Goal: Find contact information: Obtain details needed to contact an individual or organization

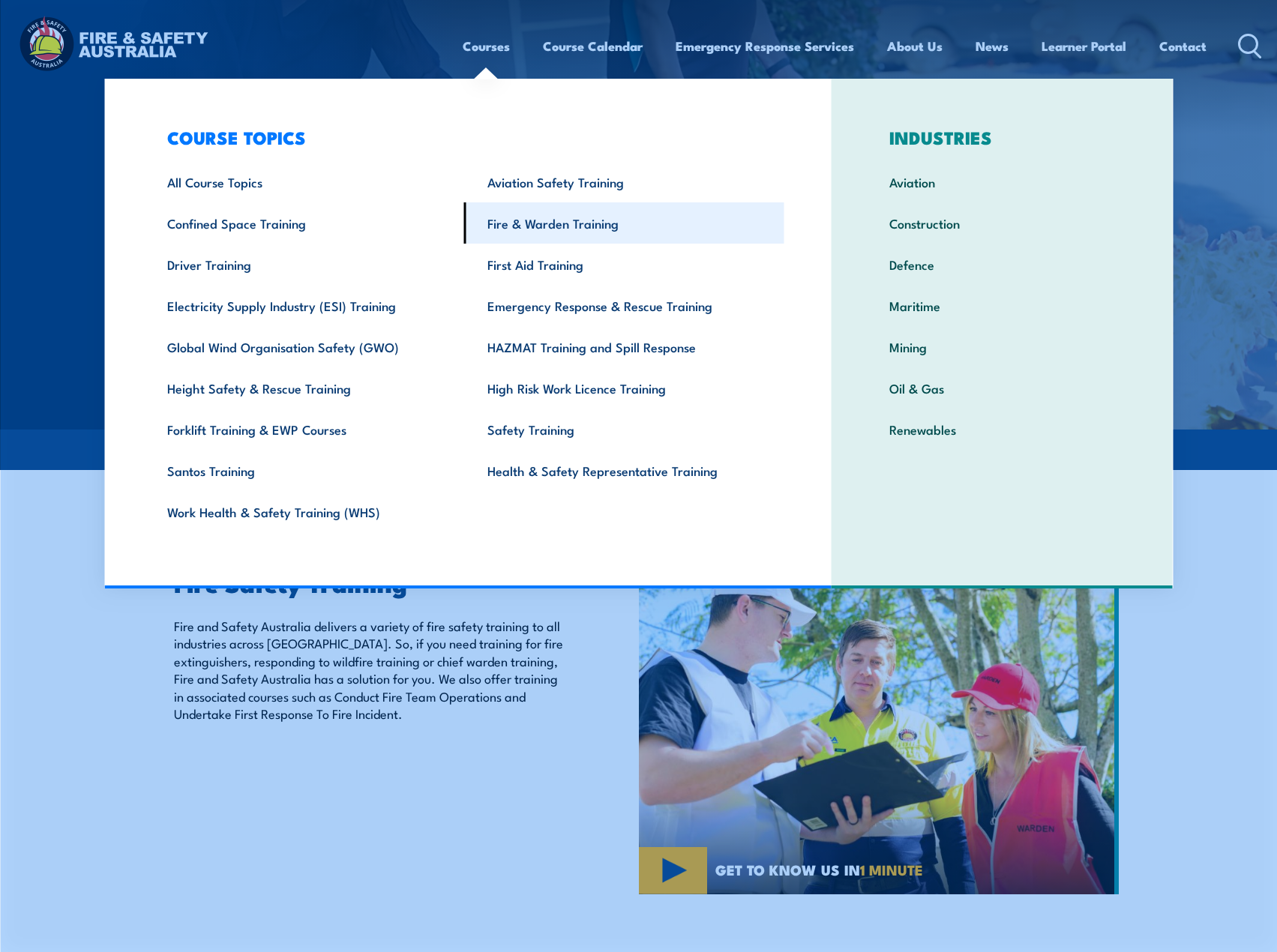
click at [517, 219] on link "Fire & Warden Training" at bounding box center [624, 223] width 320 height 41
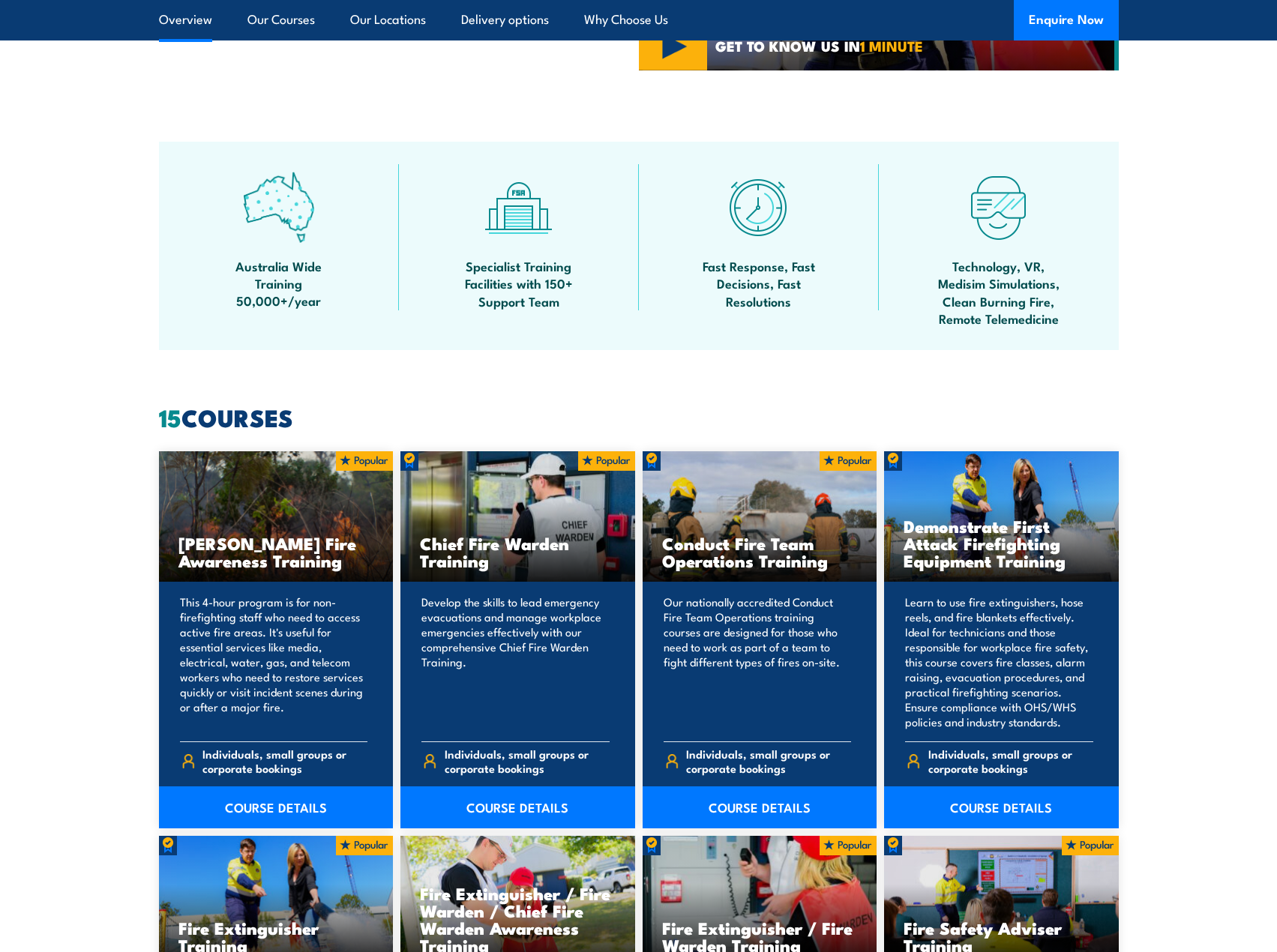
scroll to position [975, 0]
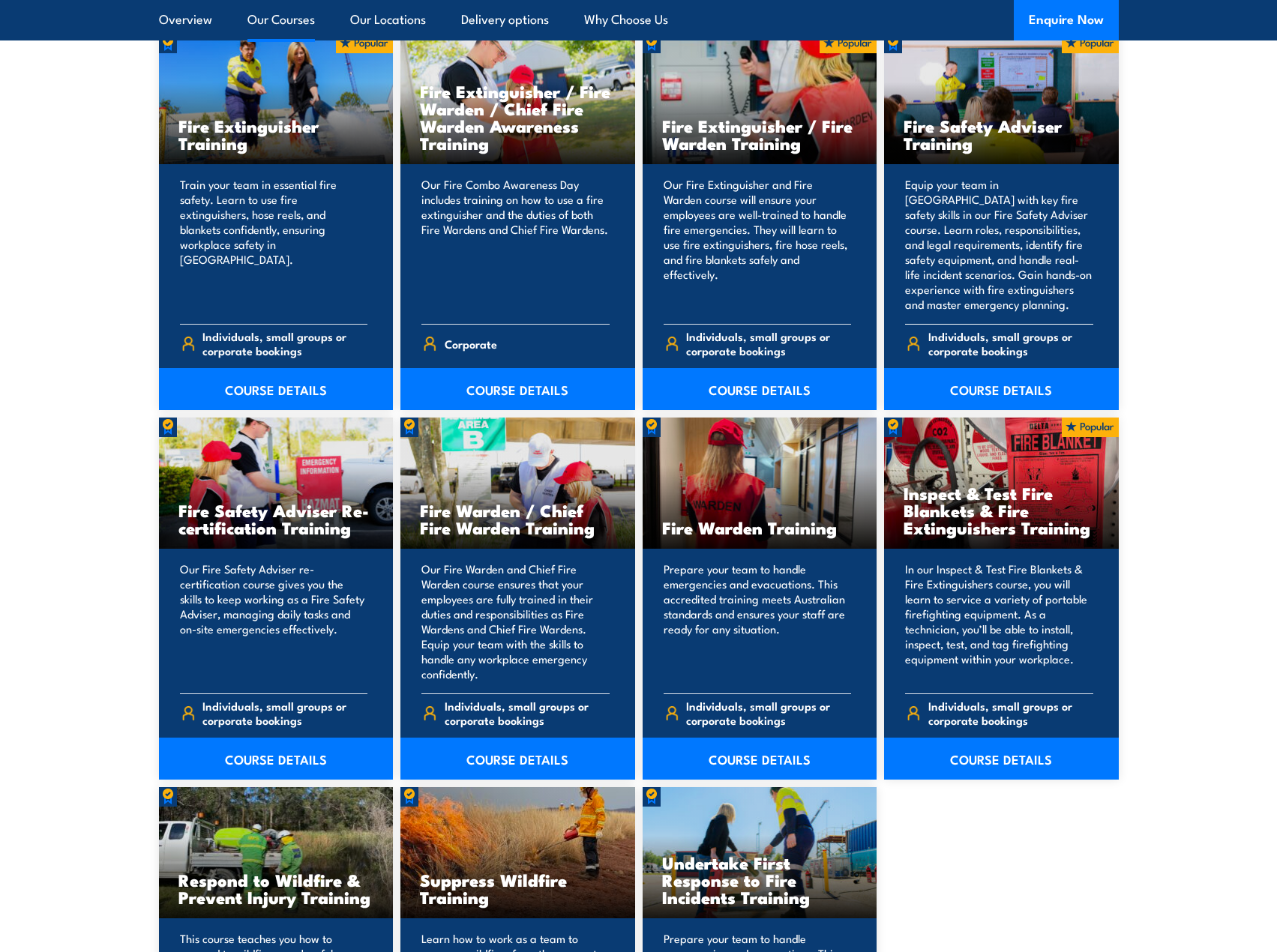
scroll to position [1800, 0]
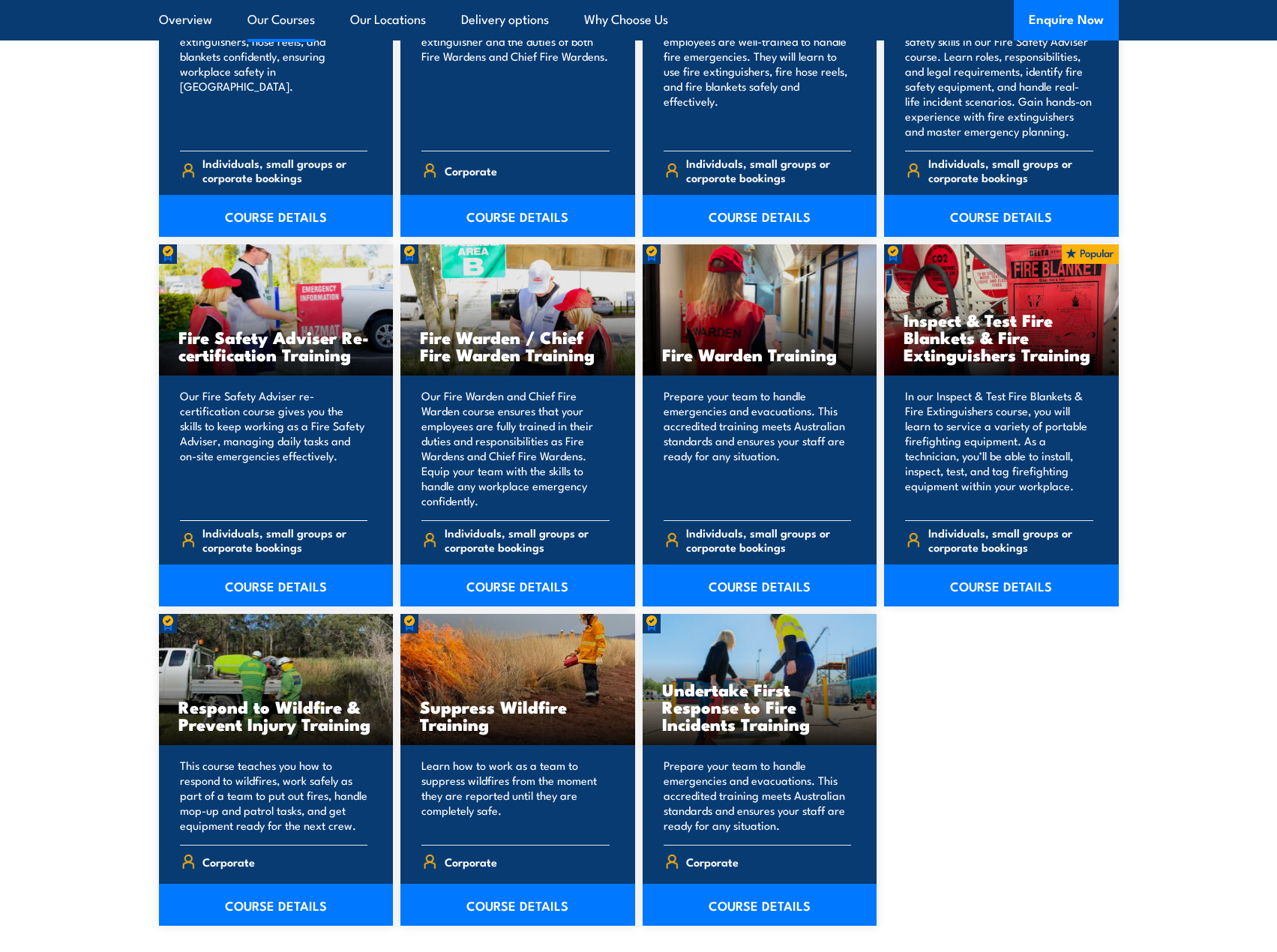
click at [253, 351] on h3 "Fire Safety Adviser Re-certification Training" at bounding box center [276, 345] width 196 height 34
click at [284, 588] on link "COURSE DETAILS" at bounding box center [276, 586] width 235 height 42
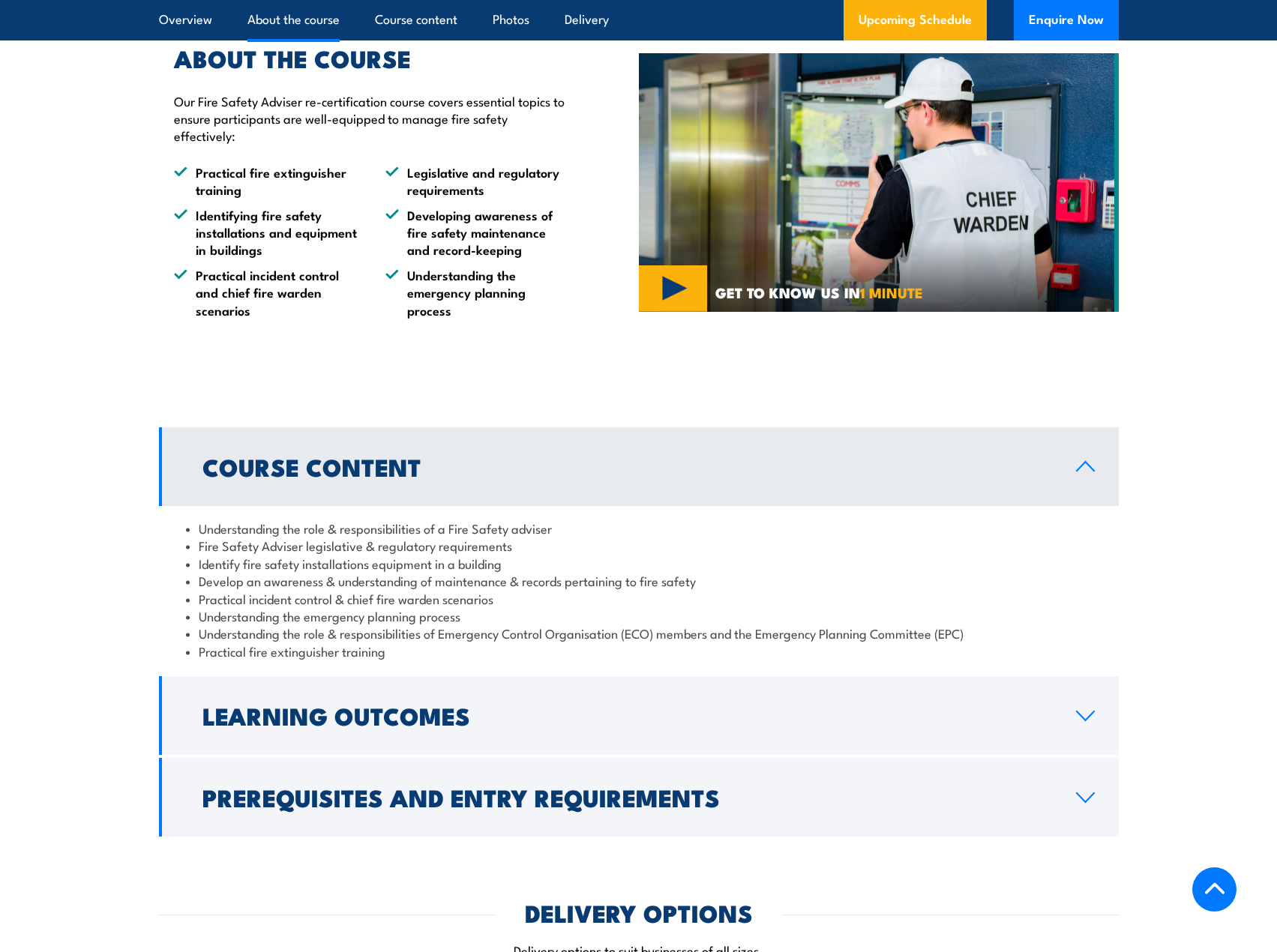
scroll to position [1200, 0]
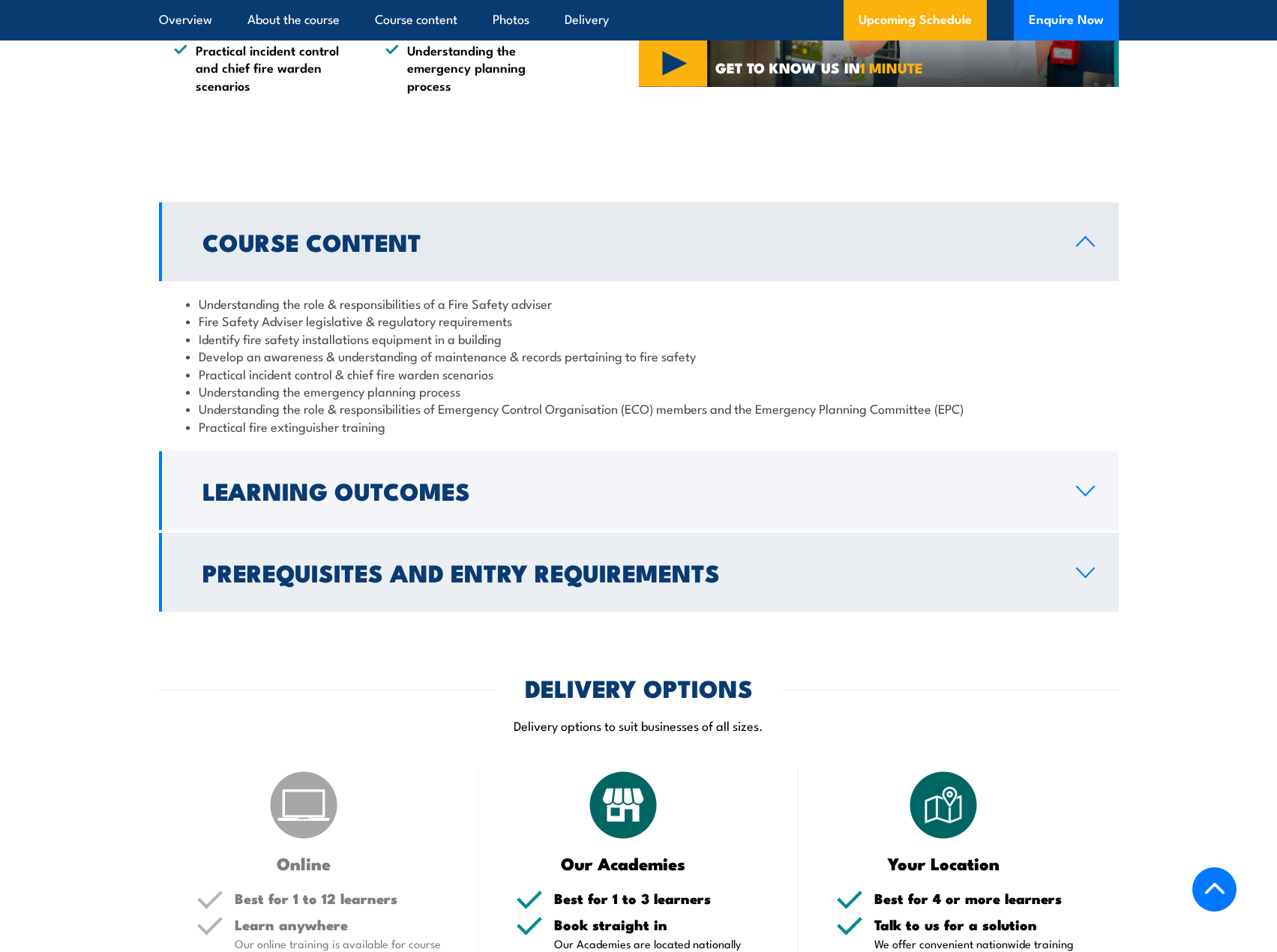
click at [366, 583] on h2 "Prerequisites and Entry Requirements" at bounding box center [628, 573] width 850 height 21
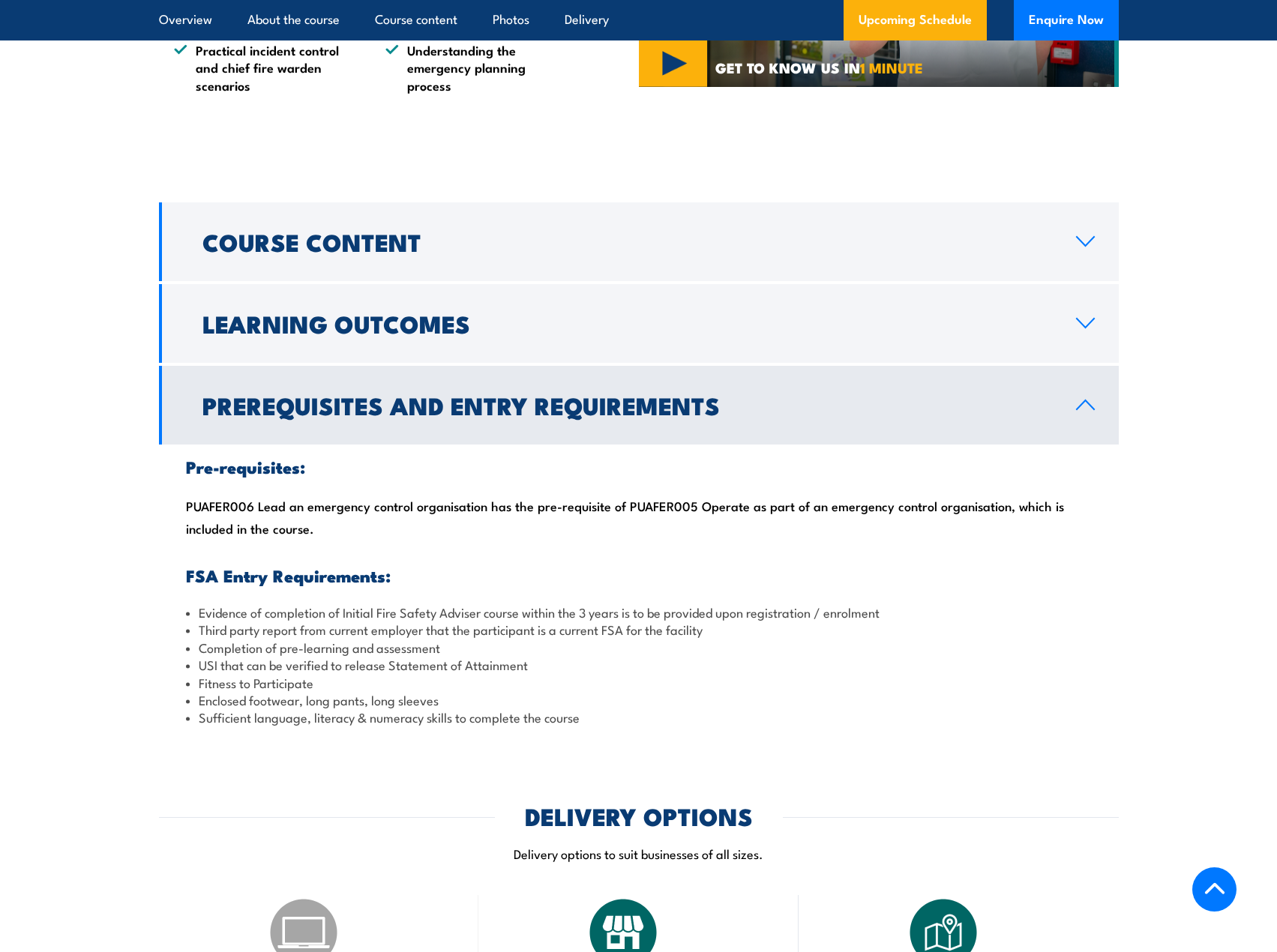
click at [711, 556] on div "Pre-requisites: PUAFER006 Lead an emergency control organisation has the pre-re…" at bounding box center [639, 593] width 960 height 295
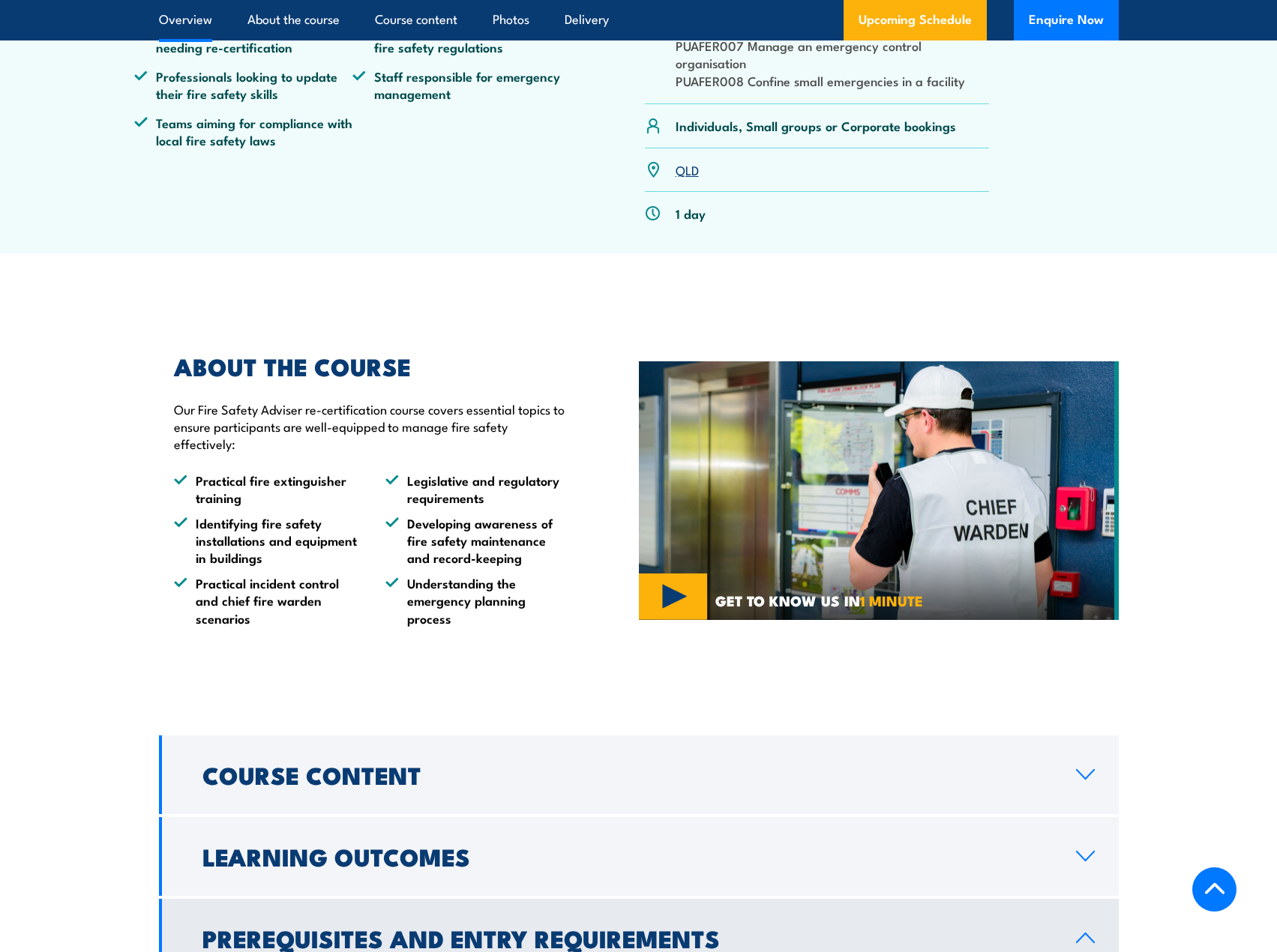
scroll to position [225, 0]
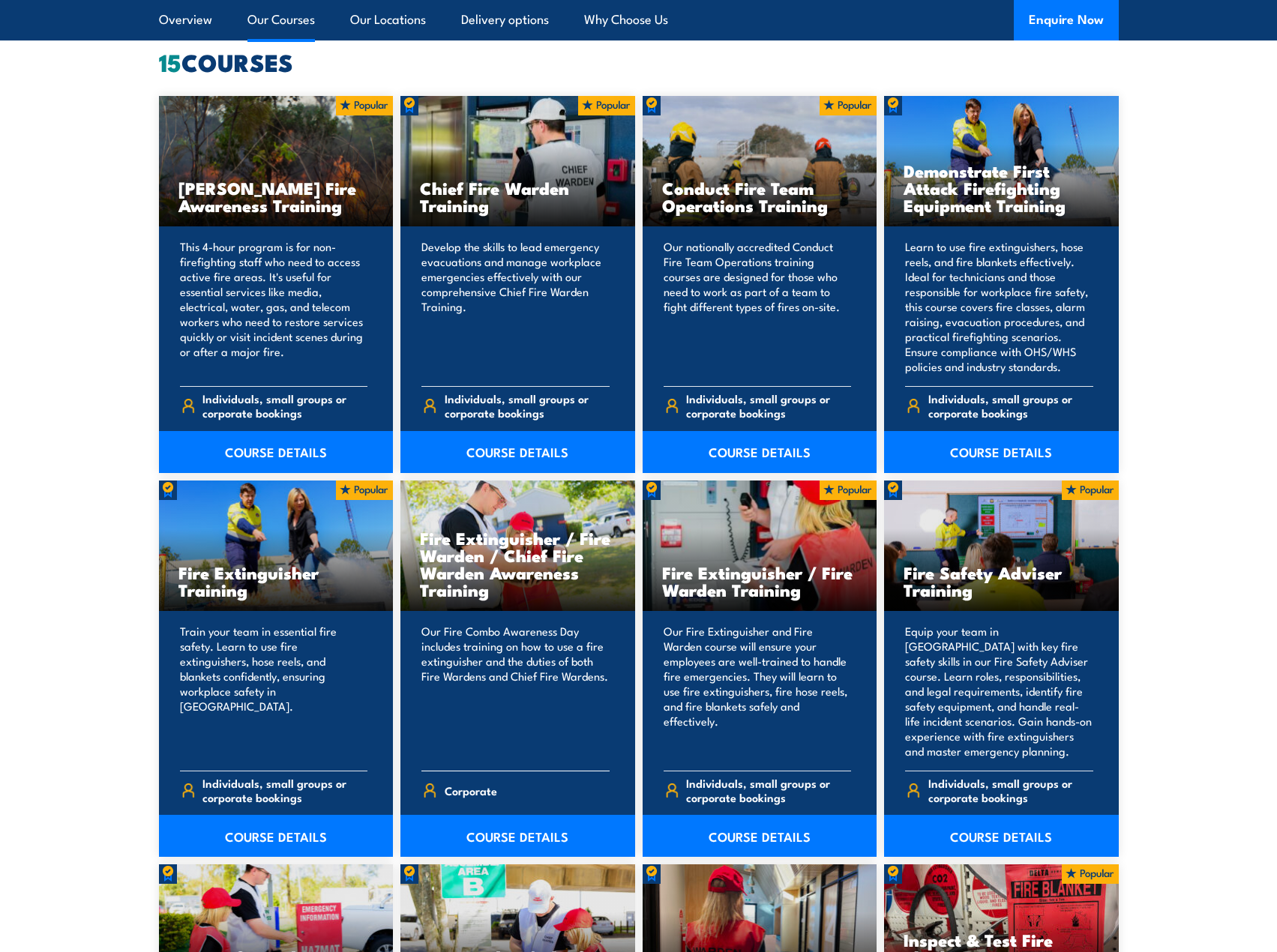
scroll to position [1200, 0]
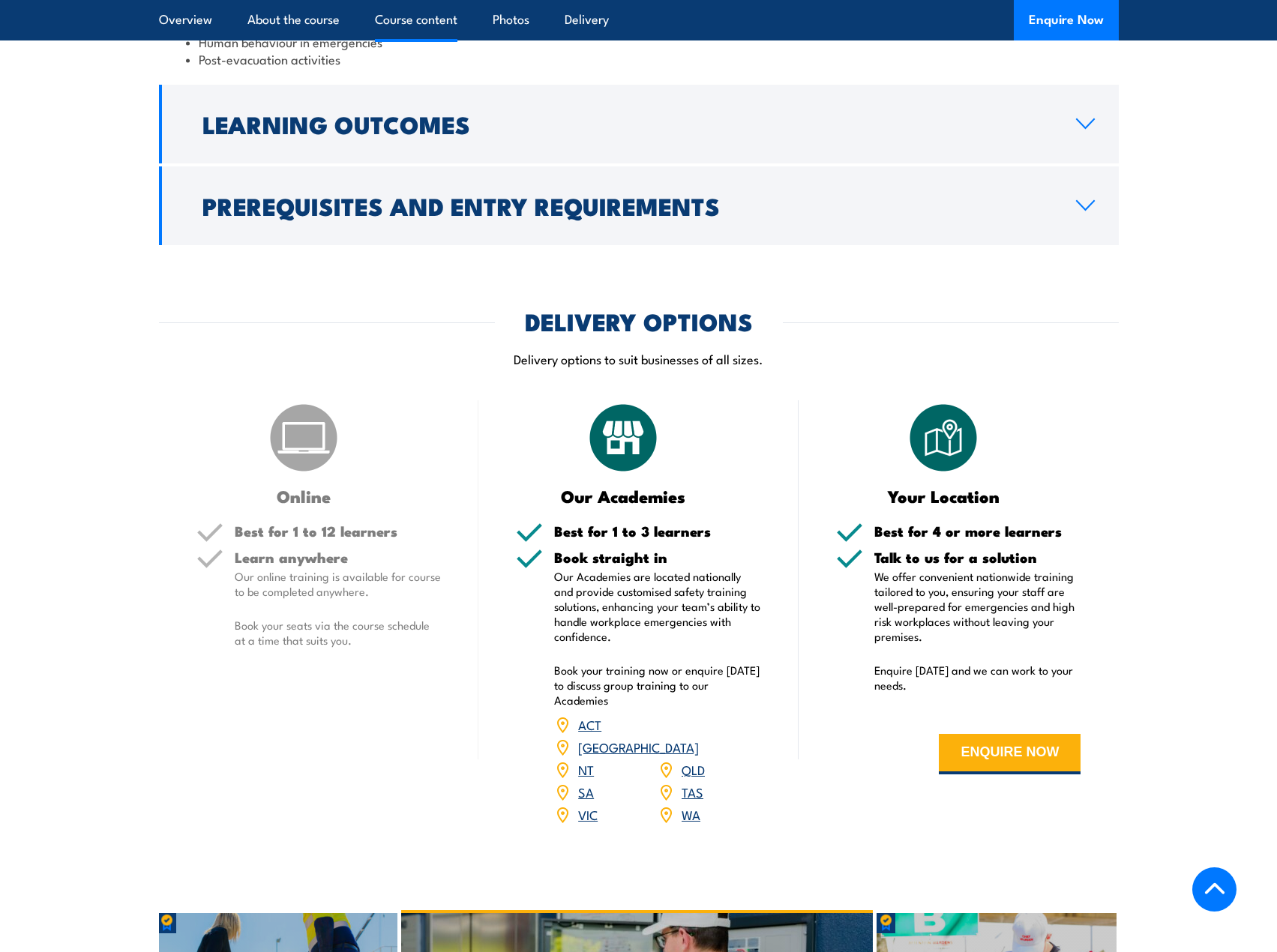
scroll to position [1801, 0]
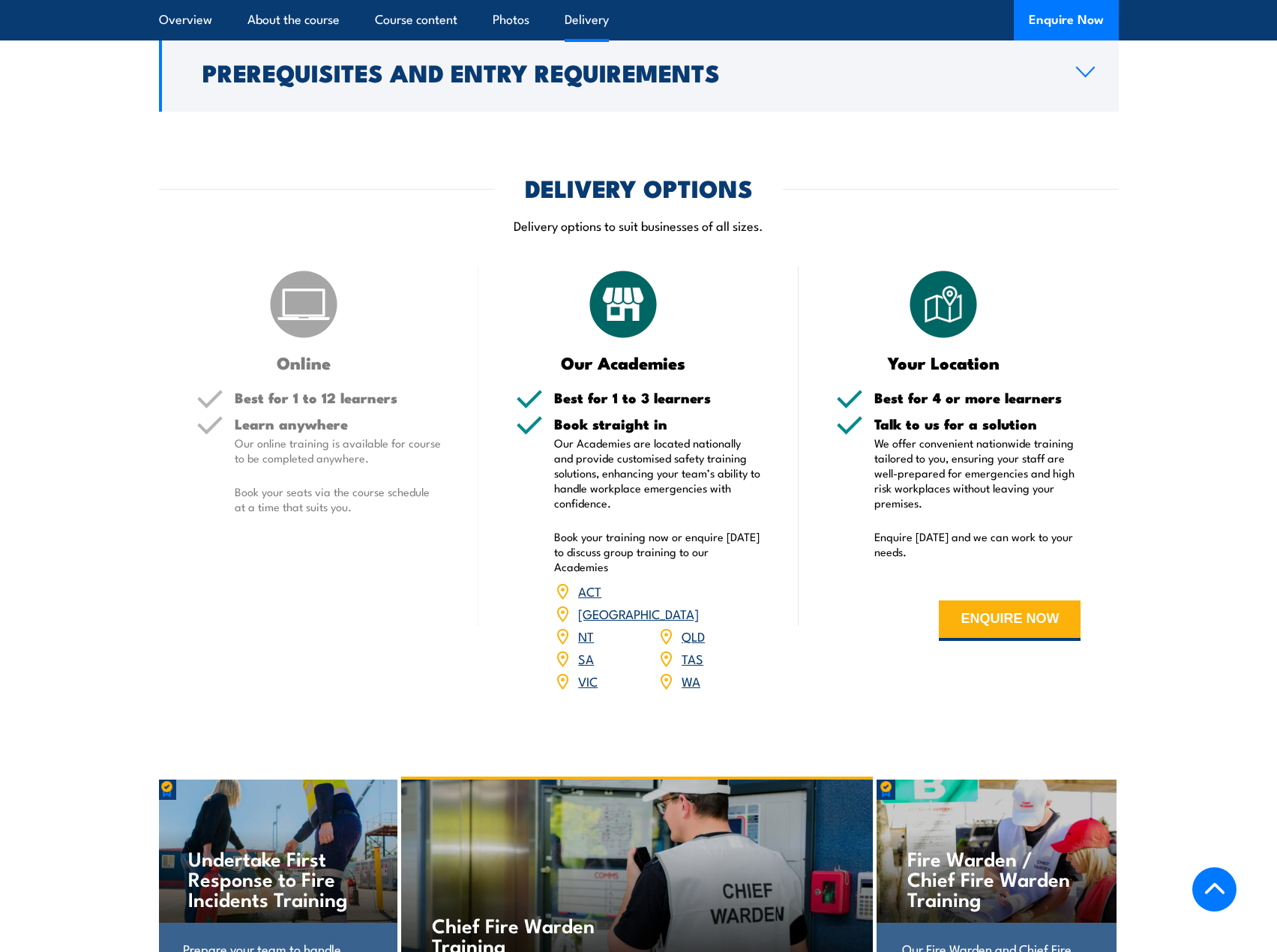
click at [582, 672] on link "VIC" at bounding box center [587, 681] width 19 height 18
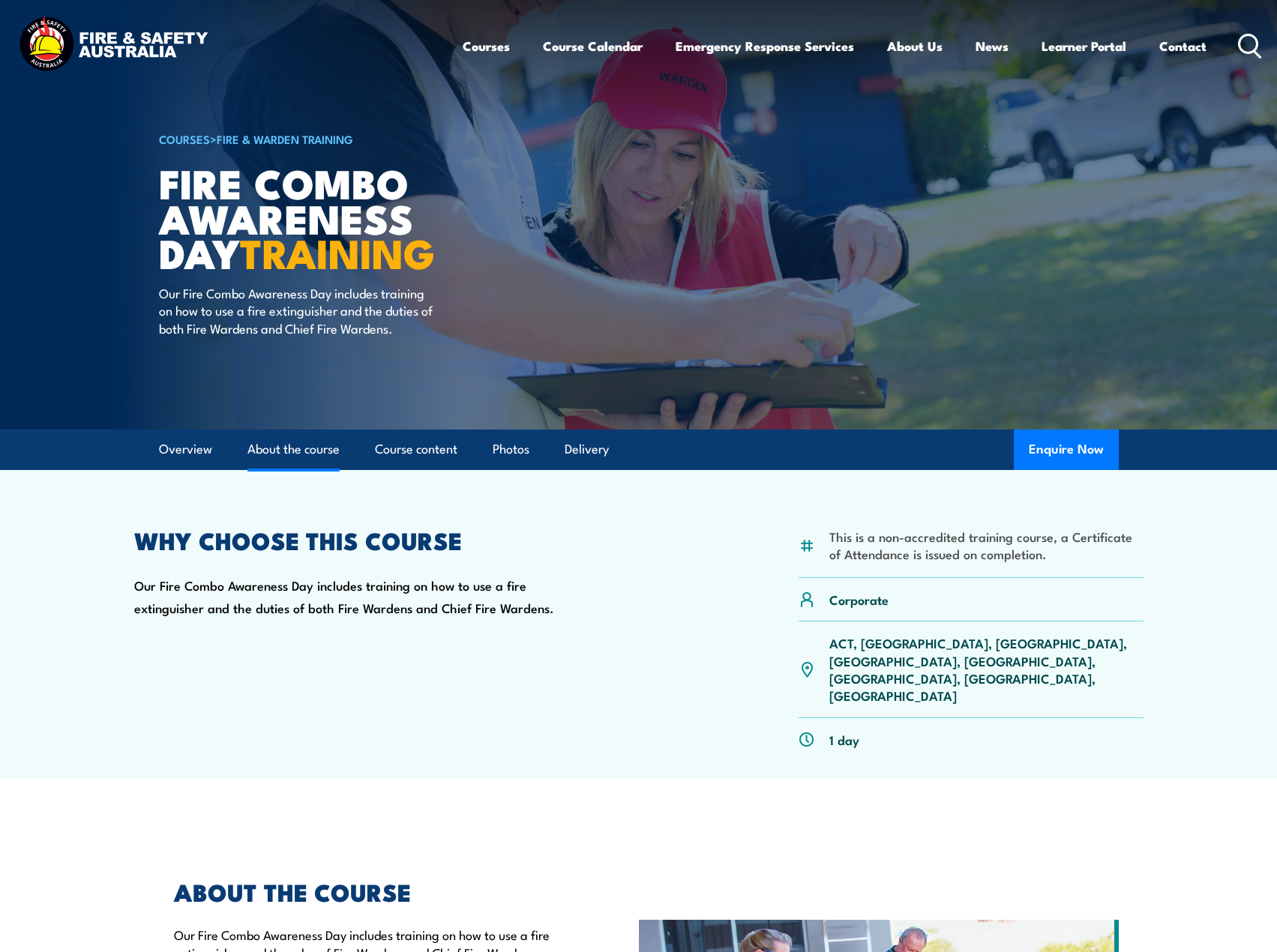
click at [274, 455] on link "About the course" at bounding box center [294, 449] width 93 height 39
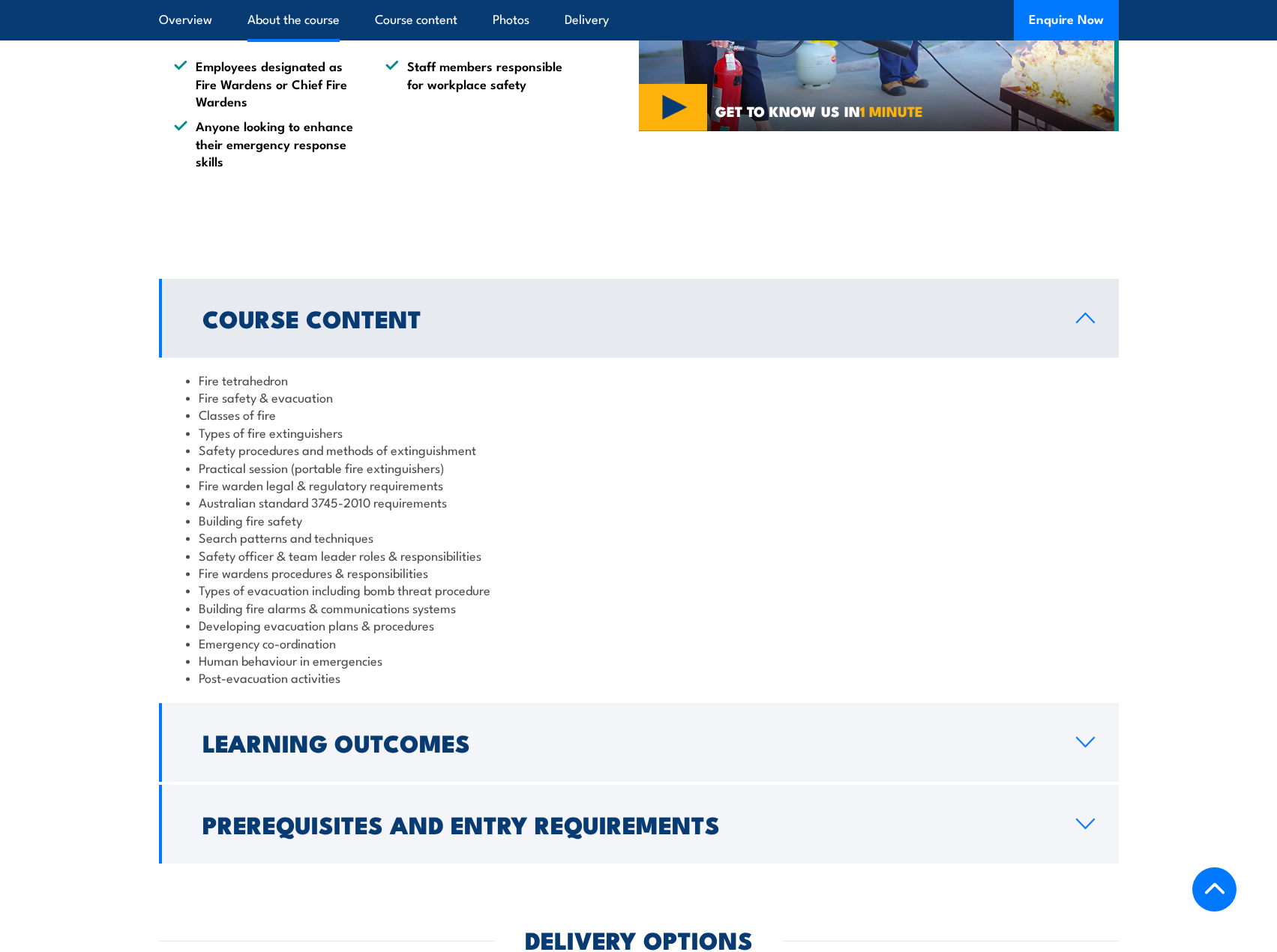
scroll to position [1298, 0]
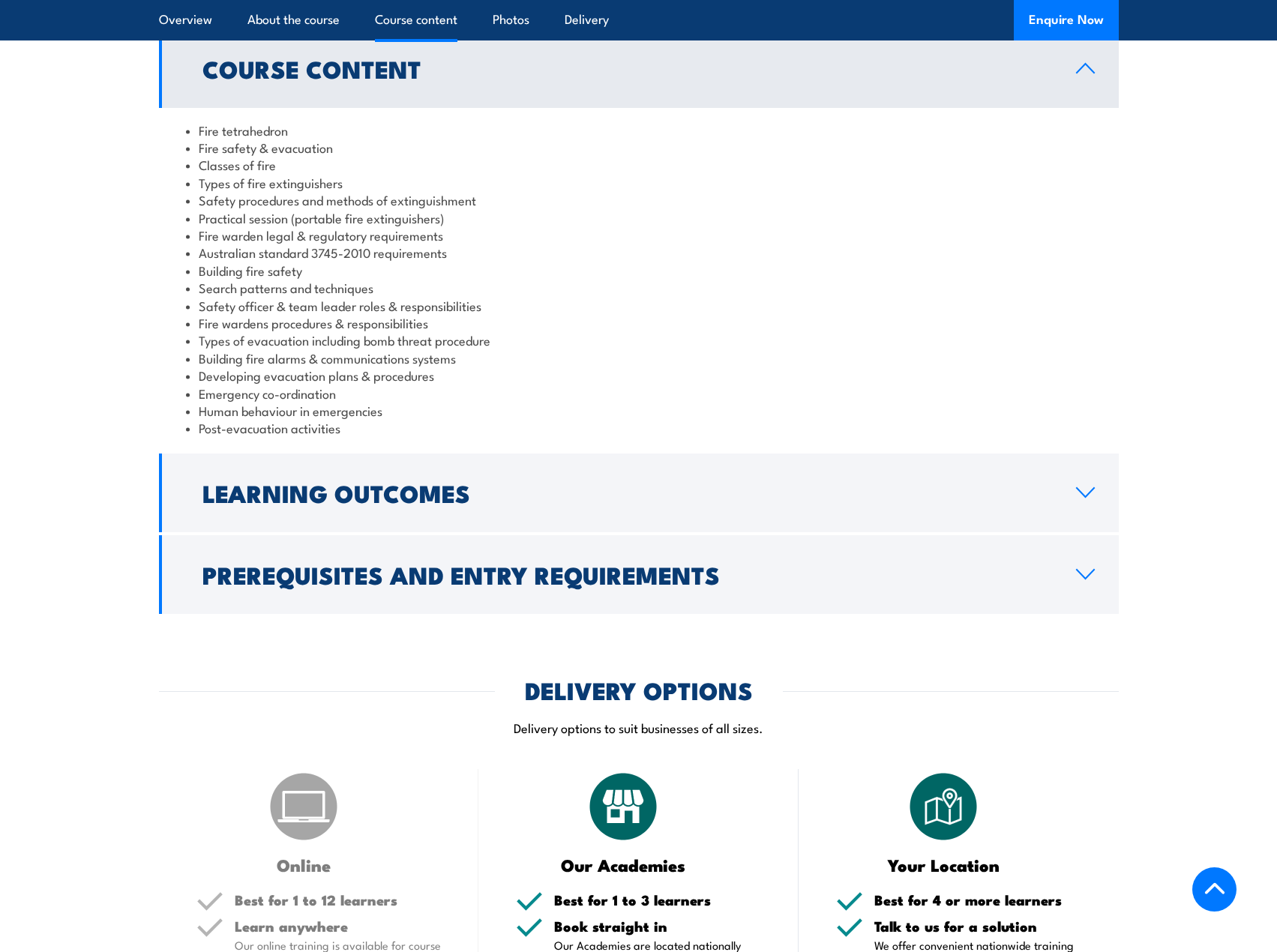
click at [274, 483] on h2 "Learning Outcomes" at bounding box center [628, 493] width 850 height 21
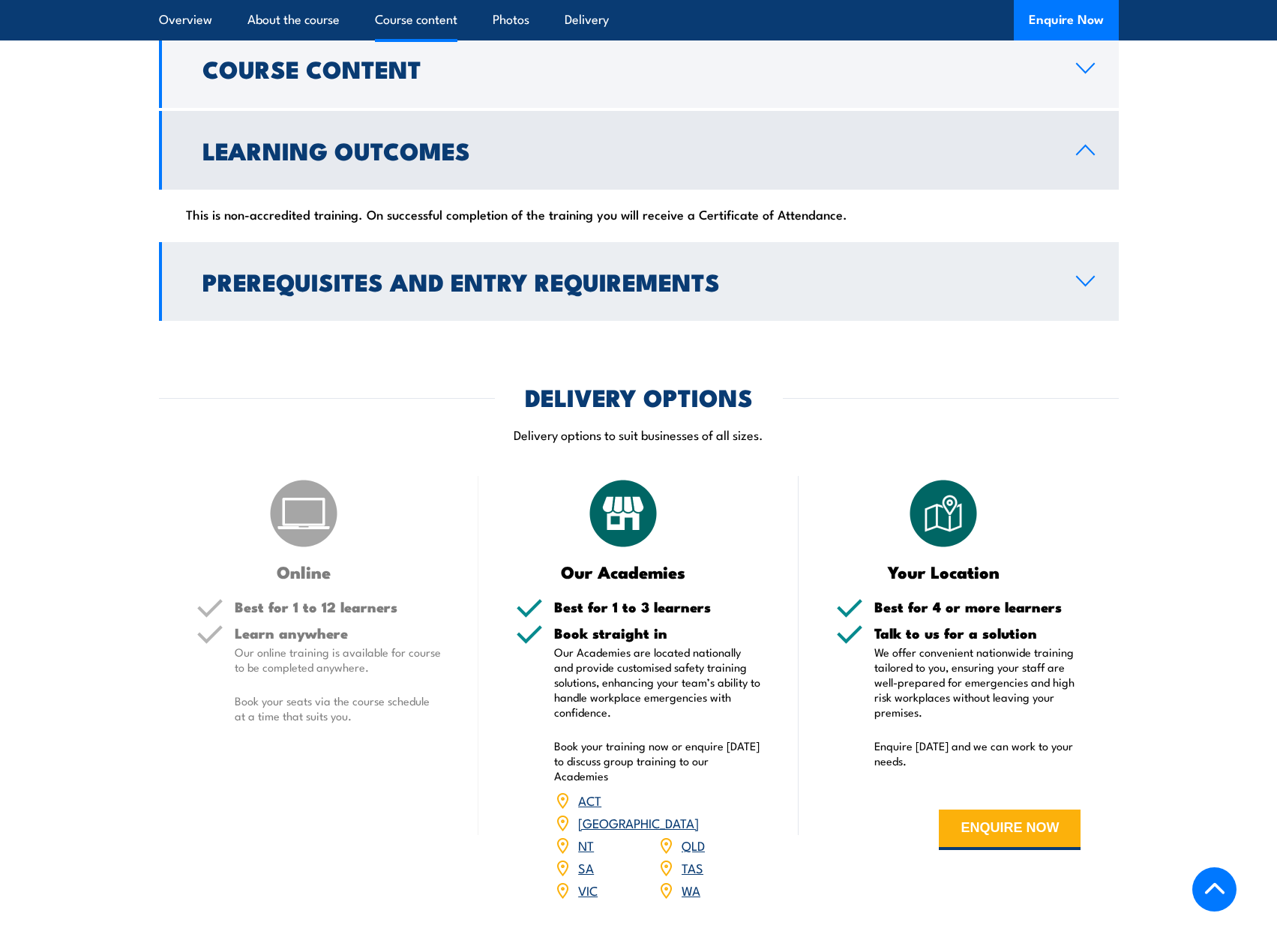
click at [340, 271] on h2 "Prerequisites and Entry Requirements" at bounding box center [628, 281] width 850 height 21
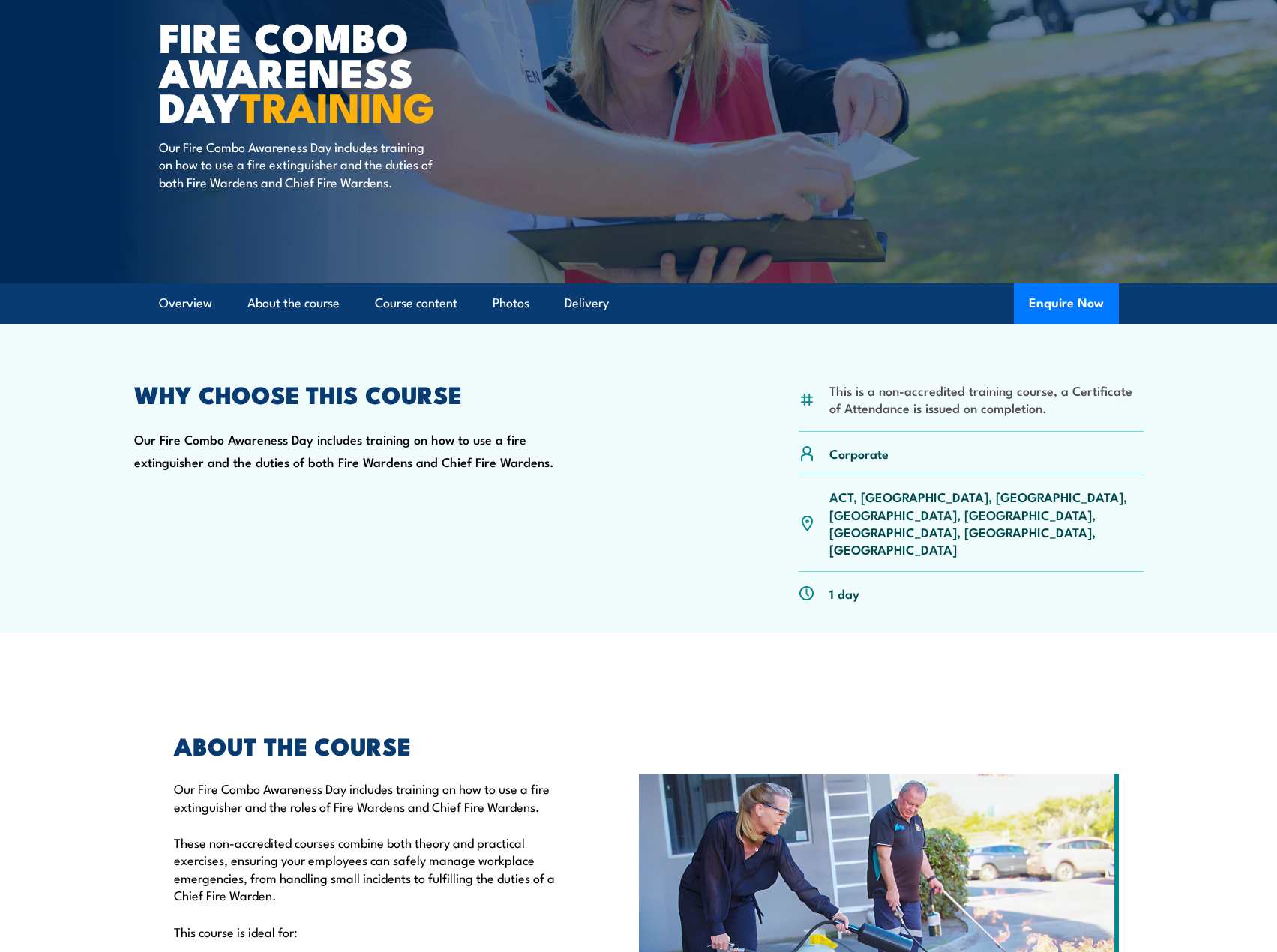
scroll to position [0, 0]
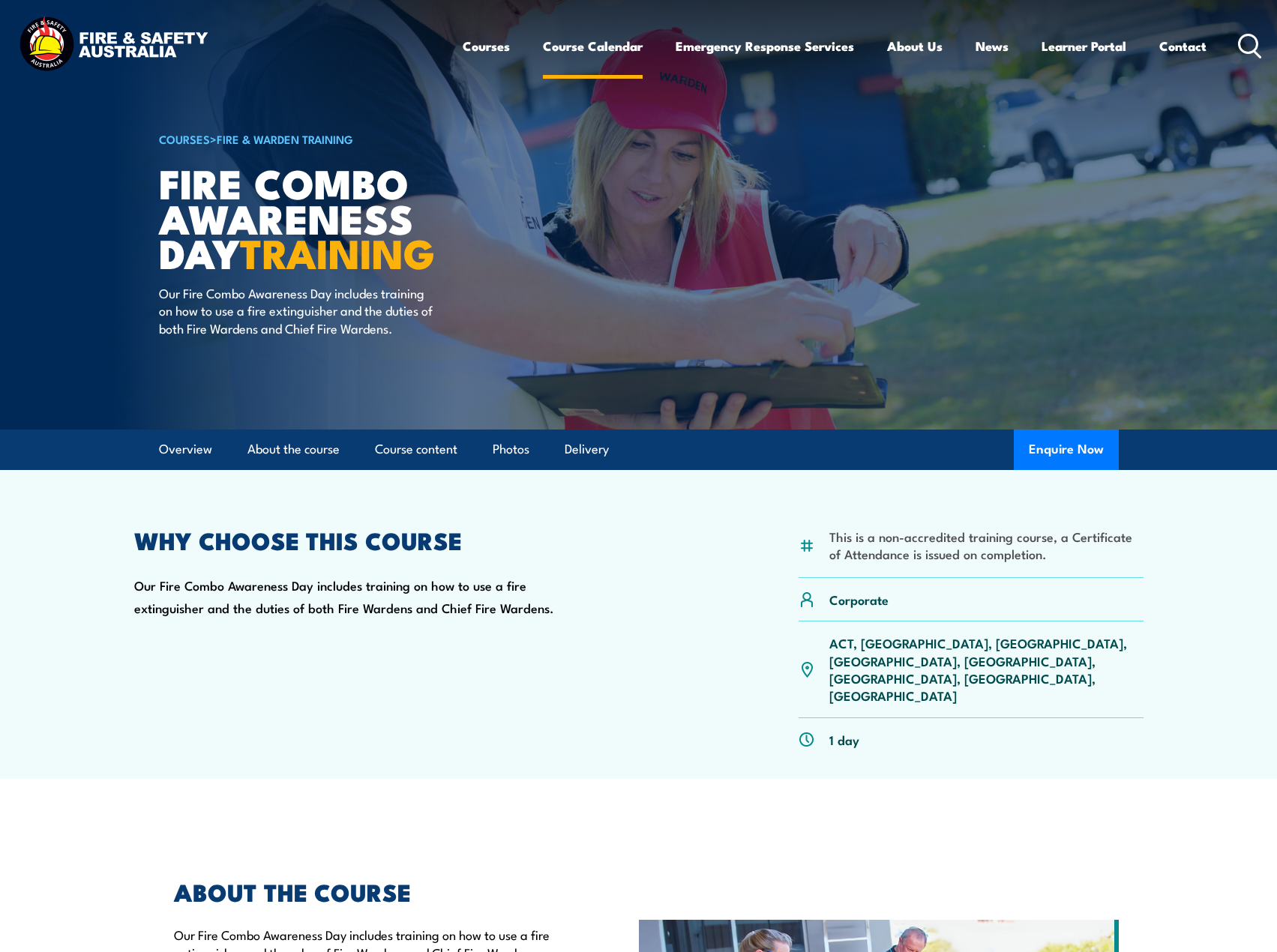
click at [598, 50] on link "Course Calendar" at bounding box center [593, 45] width 100 height 39
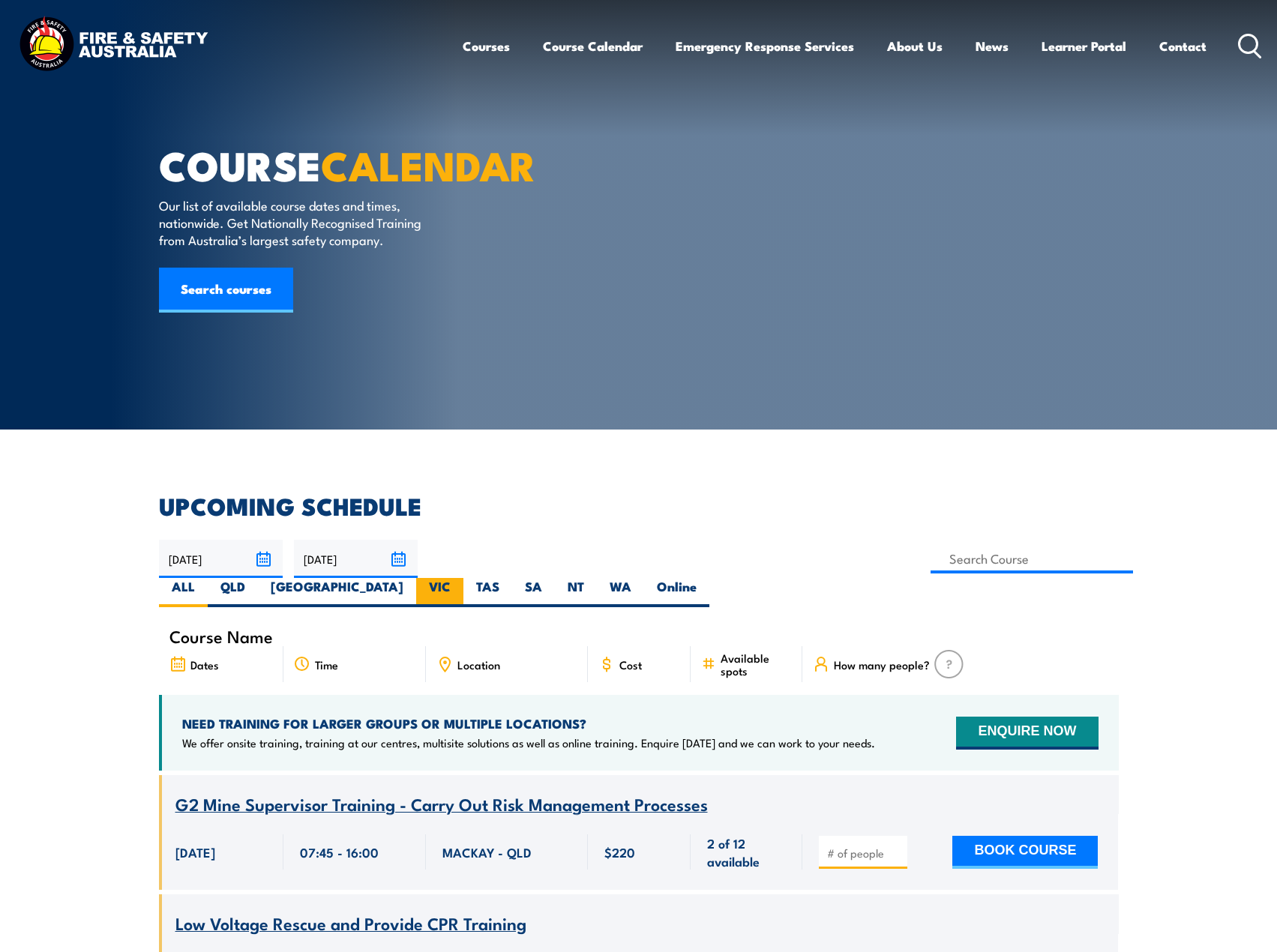
click at [463, 578] on label "VIC" at bounding box center [440, 592] width 47 height 29
click at [461, 578] on input "VIC" at bounding box center [455, 582] width 10 height 10
radio input "true"
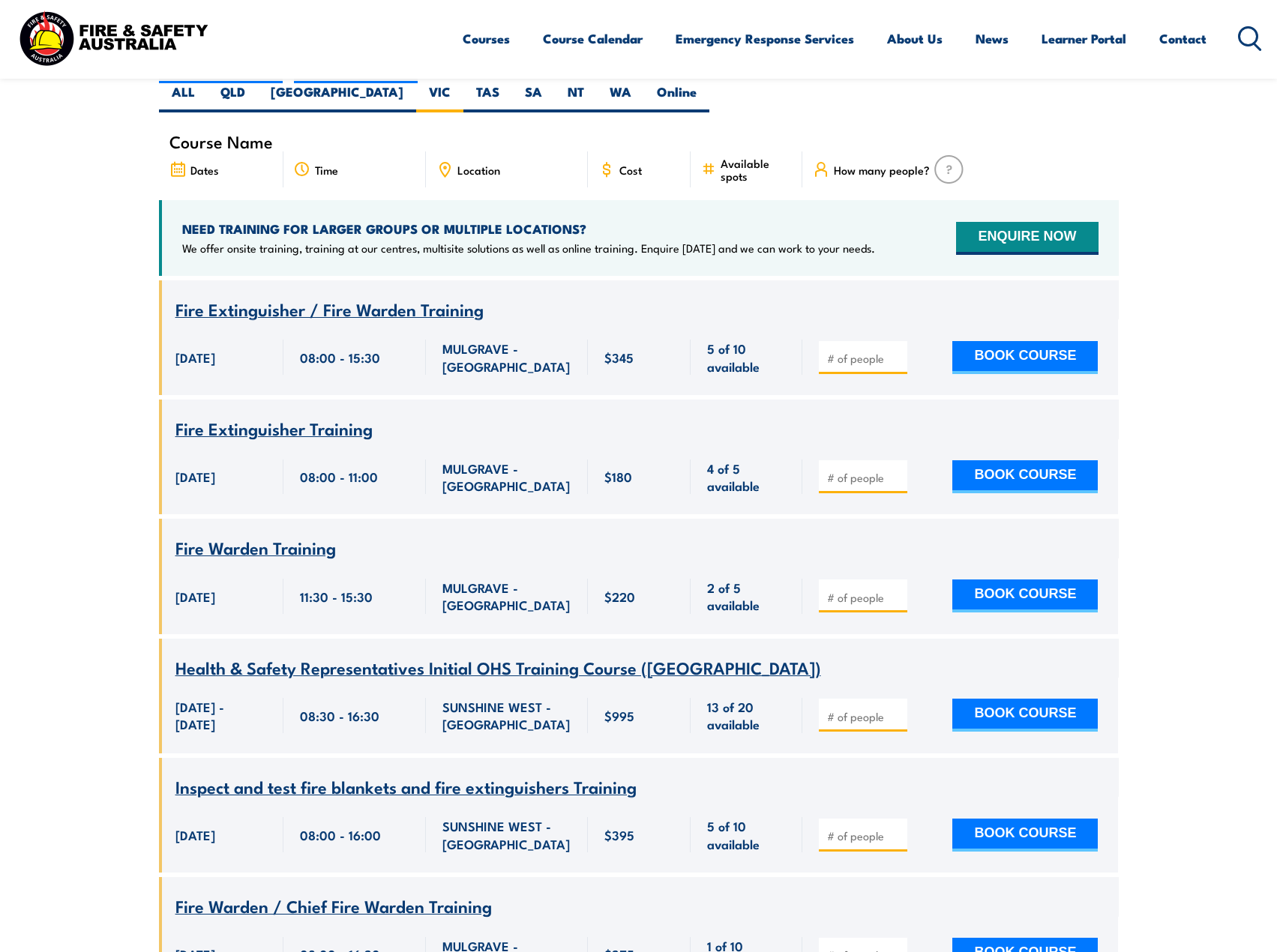
scroll to position [120, 0]
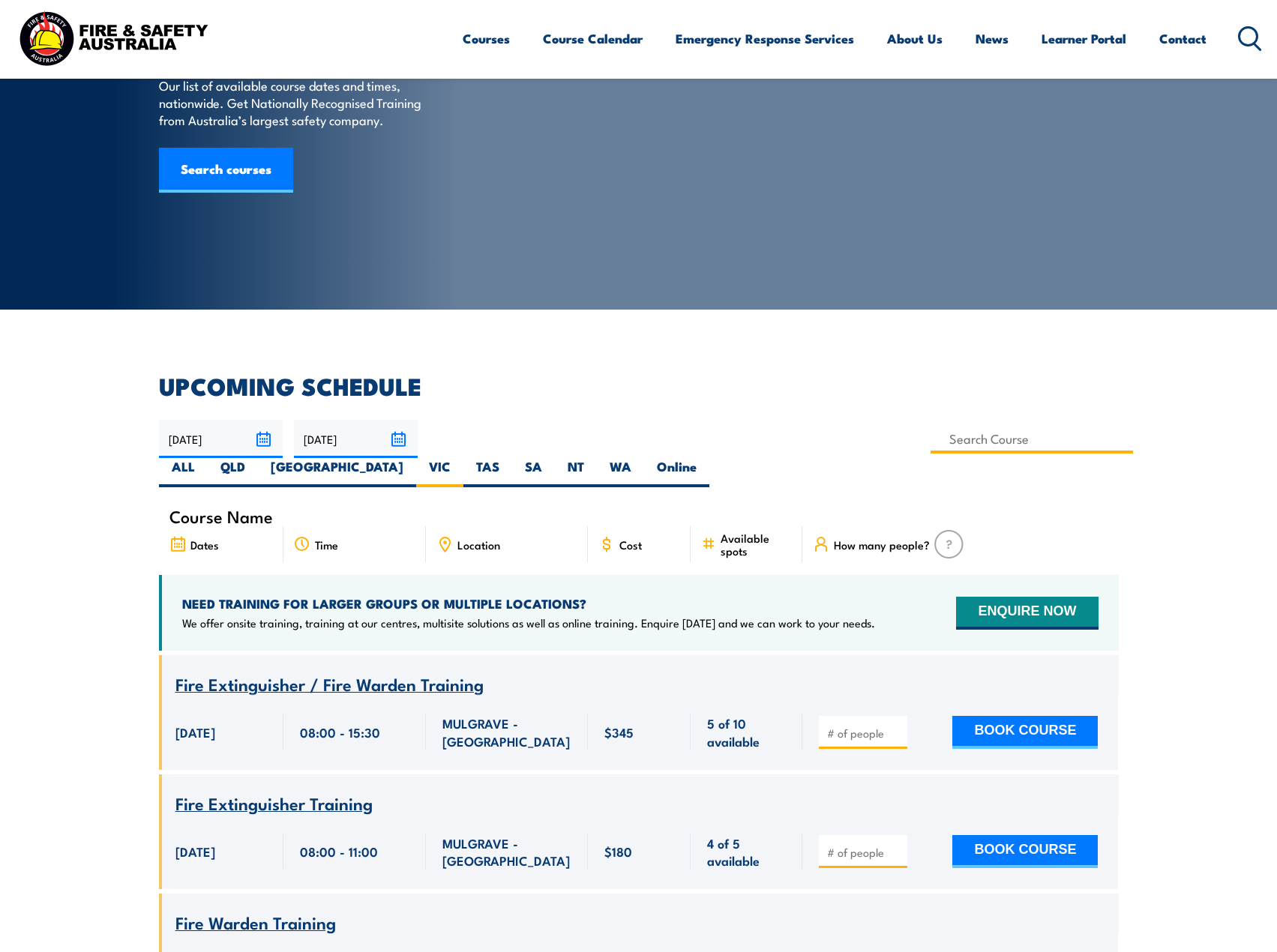
click at [931, 443] on input at bounding box center [1032, 439] width 203 height 29
type input "Fire Extinguisher / Fire Warden / Chief Fire Warden Awareness Training"
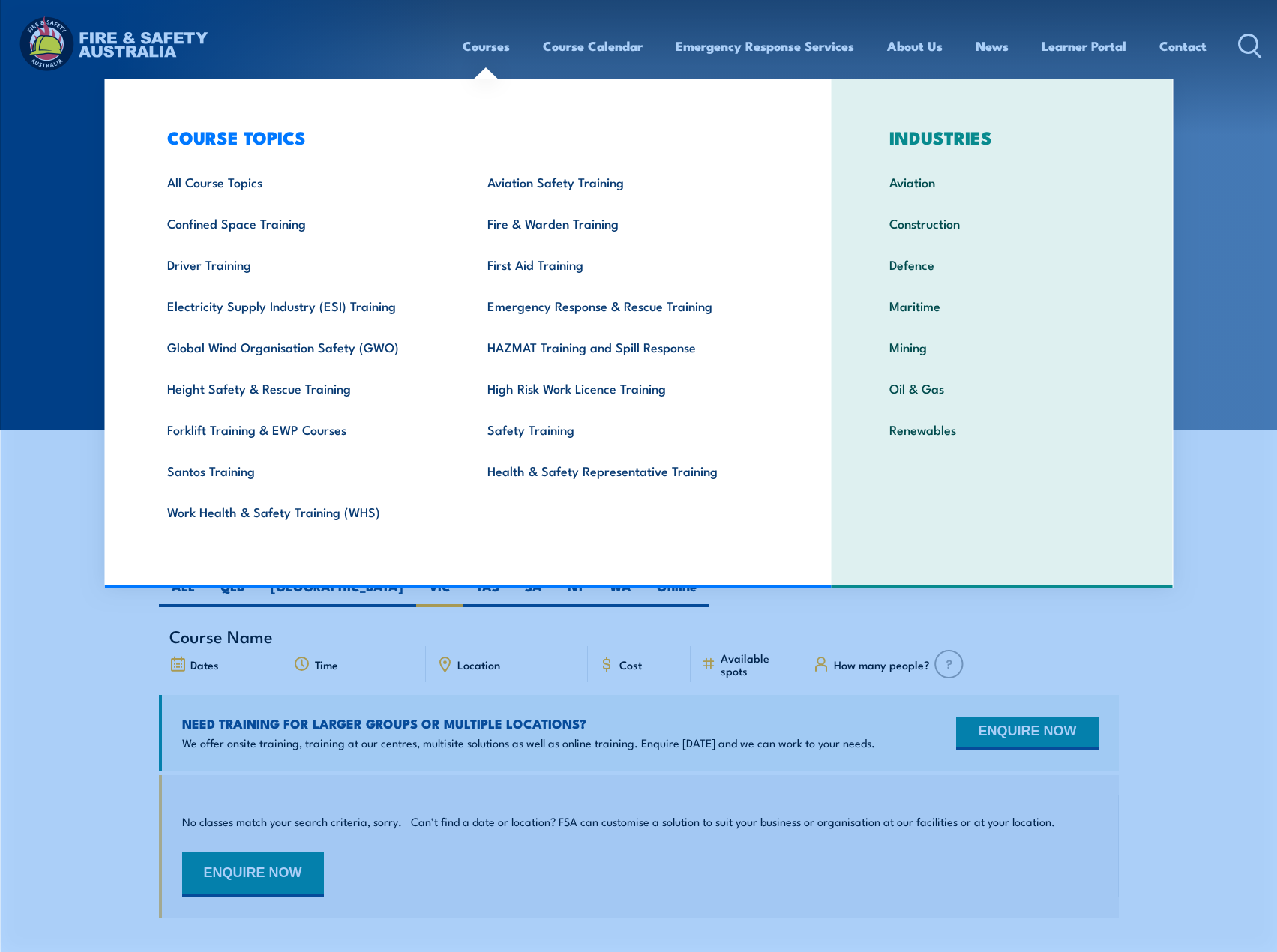
click at [489, 47] on link "Courses" at bounding box center [486, 45] width 47 height 39
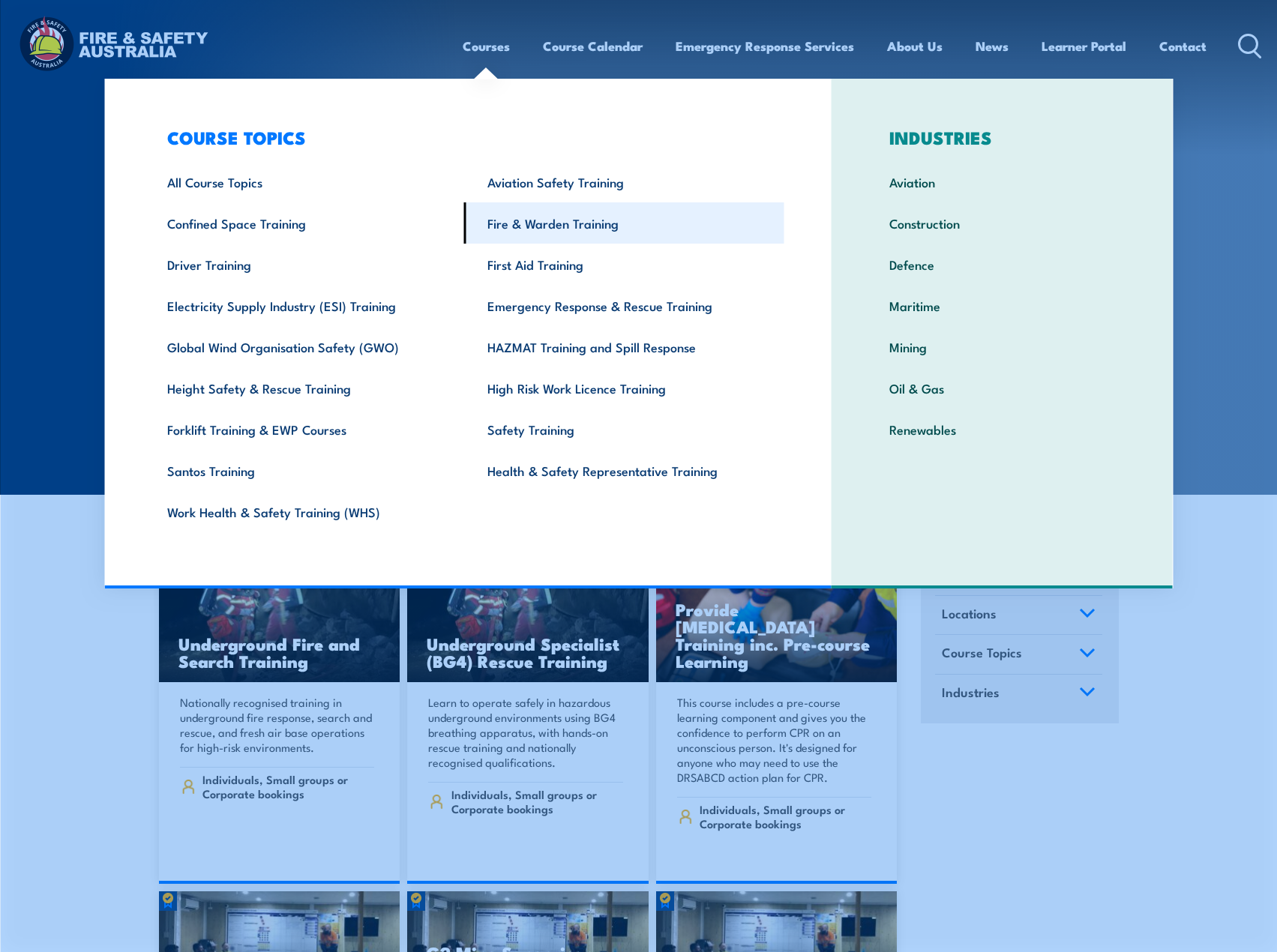
click at [525, 213] on link "Fire & Warden Training" at bounding box center [624, 223] width 320 height 41
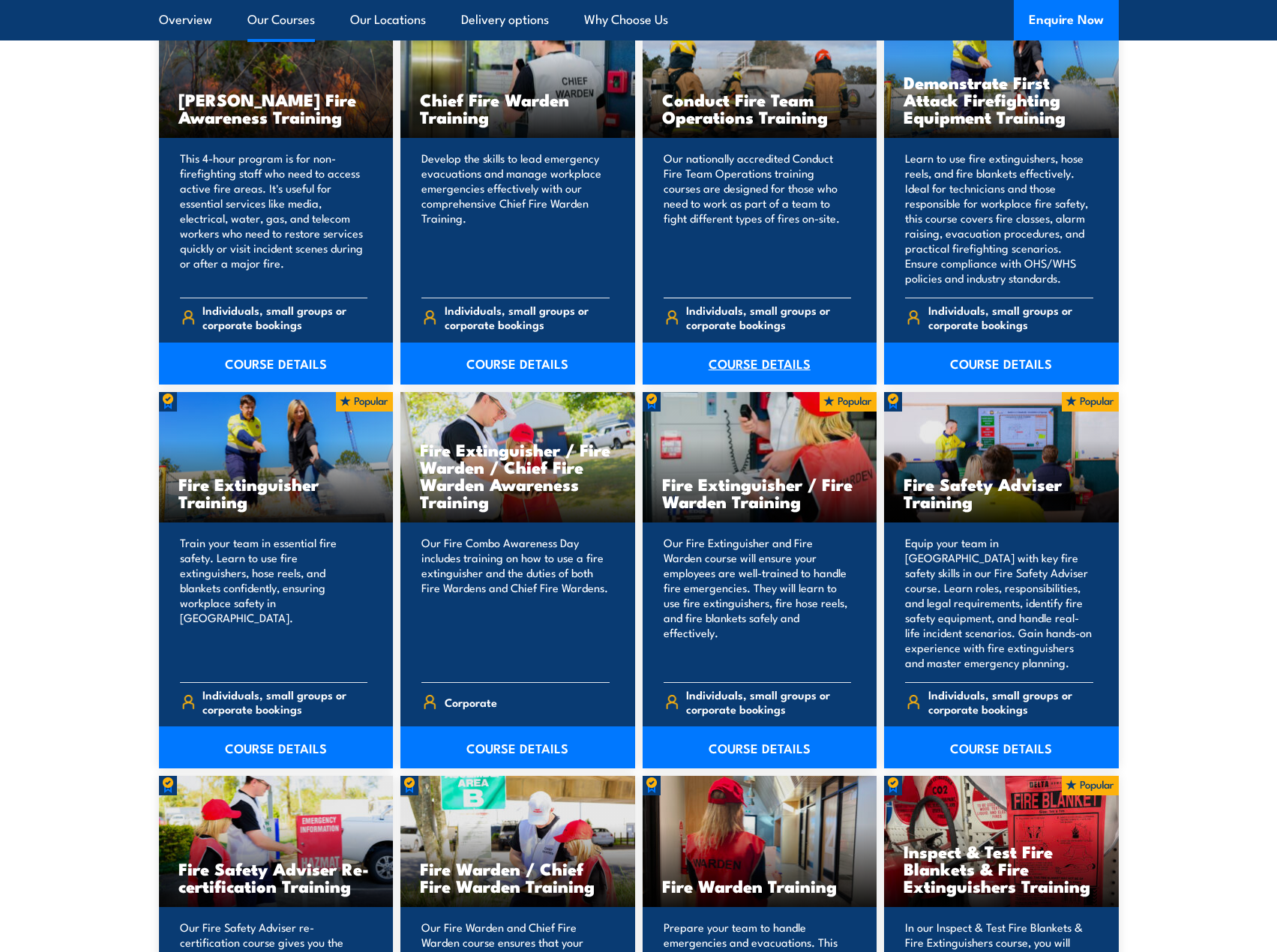
scroll to position [1275, 0]
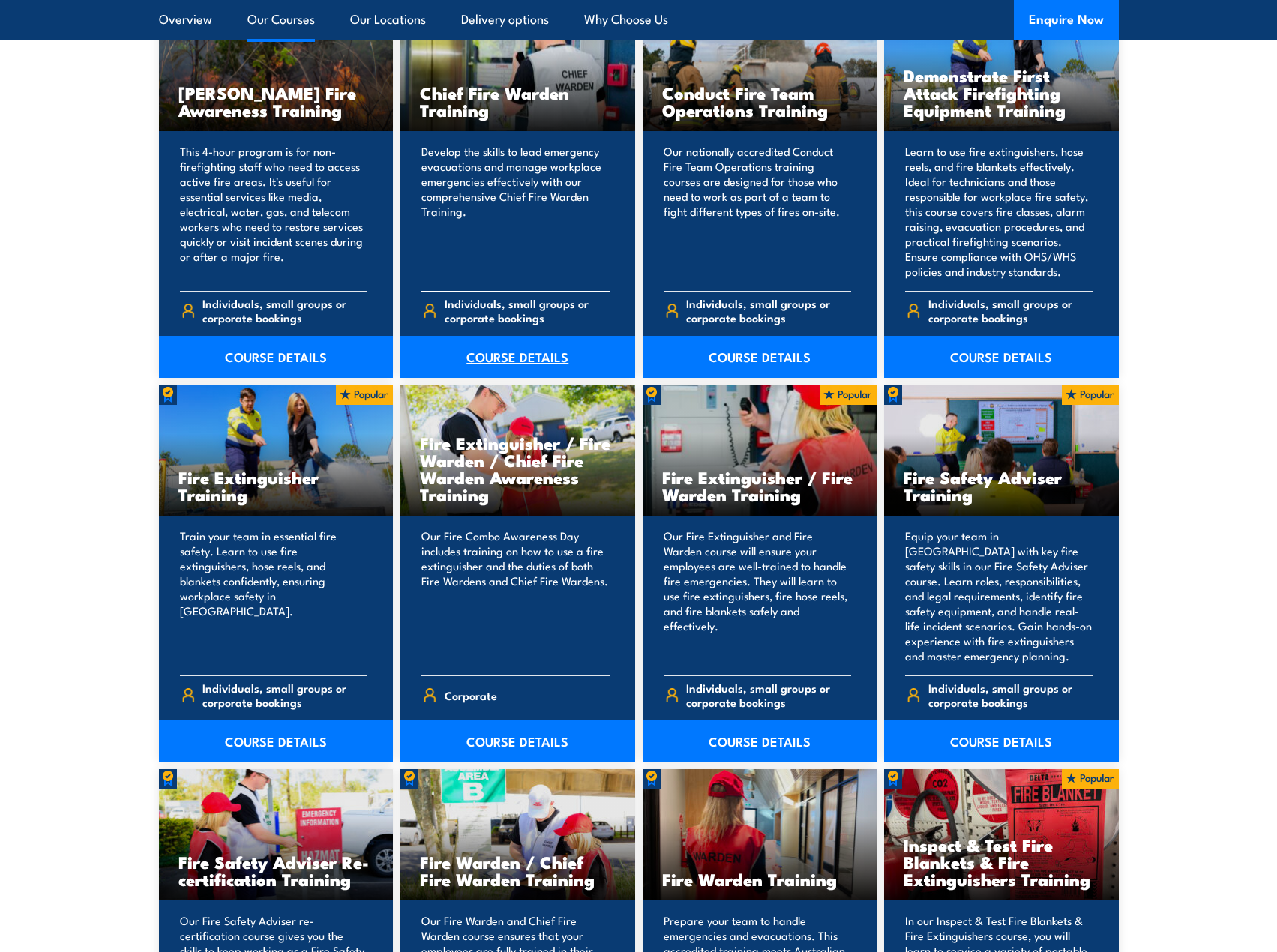
drag, startPoint x: 486, startPoint y: 93, endPoint x: 443, endPoint y: 359, distance: 269.5
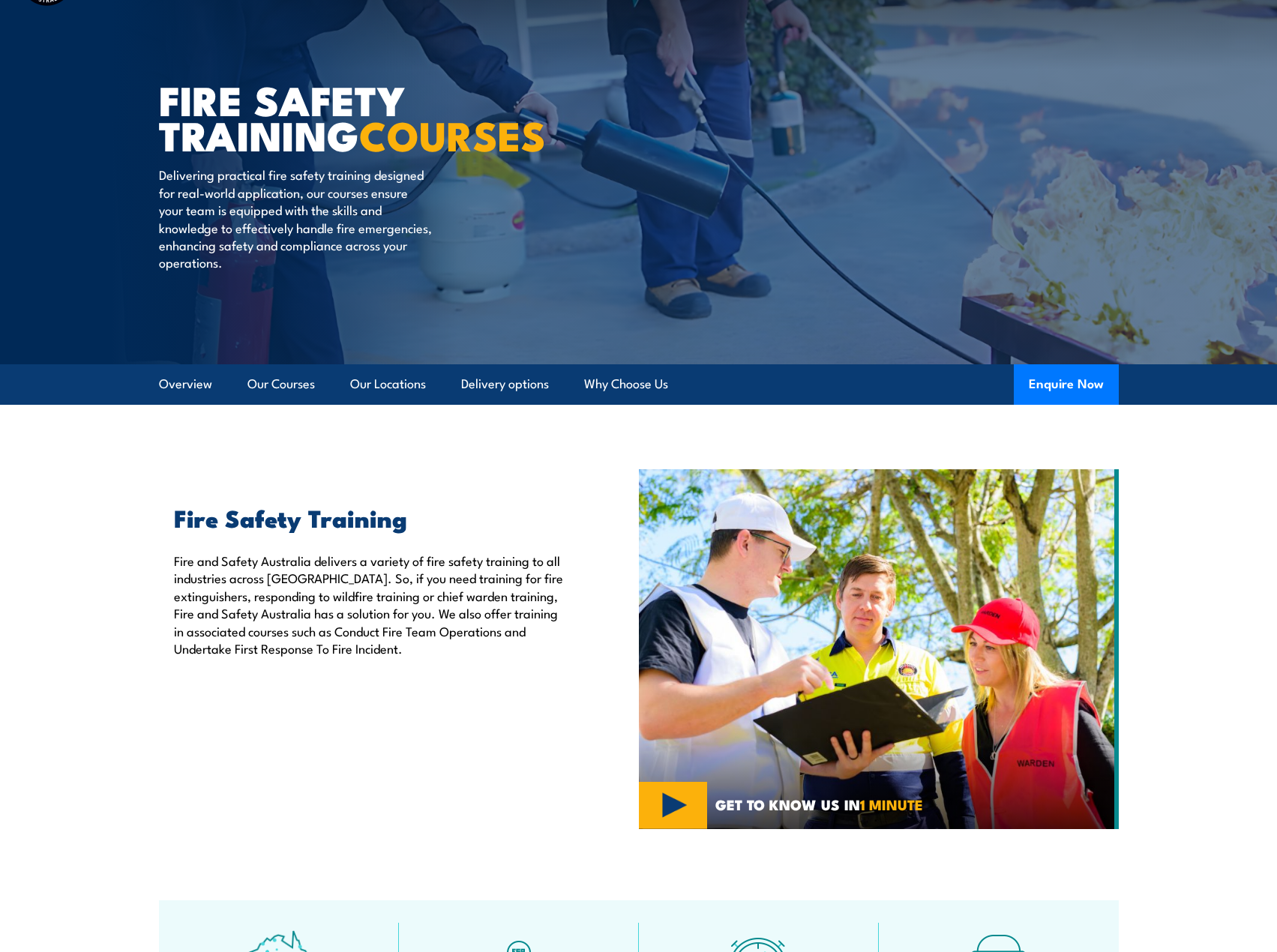
scroll to position [0, 0]
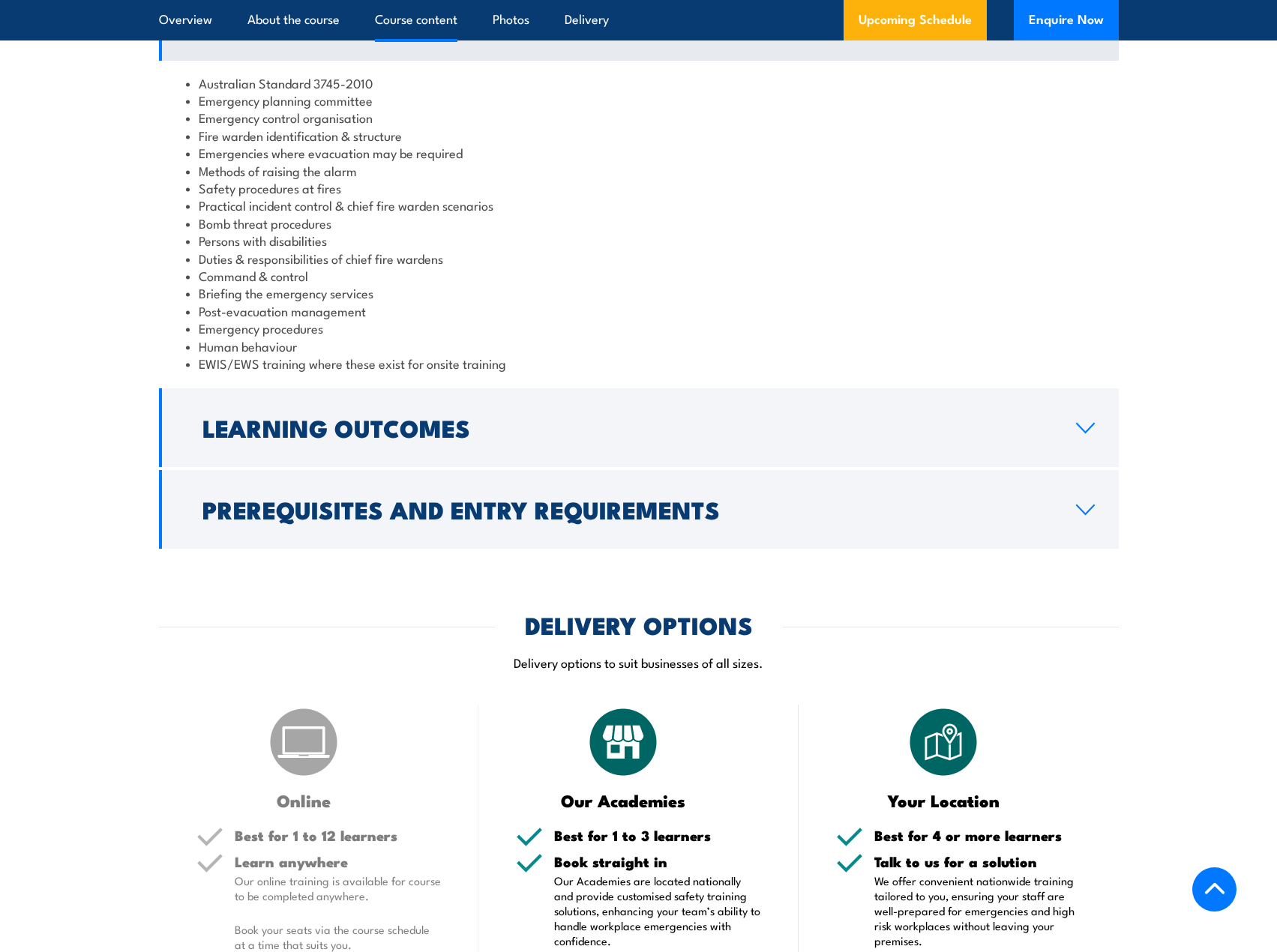
scroll to position [1574, 0]
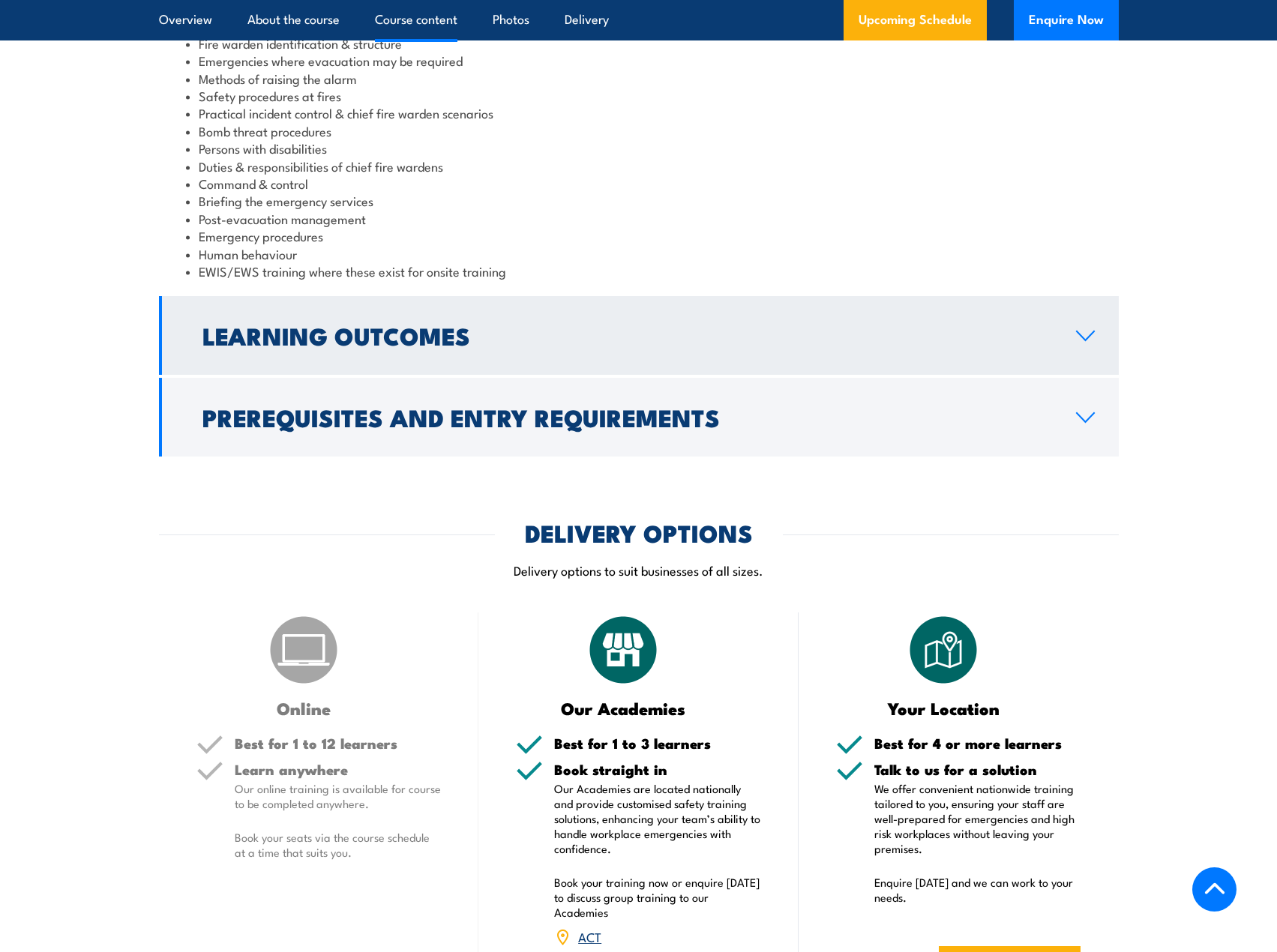
click at [527, 366] on link "Learning Outcomes" at bounding box center [639, 336] width 960 height 79
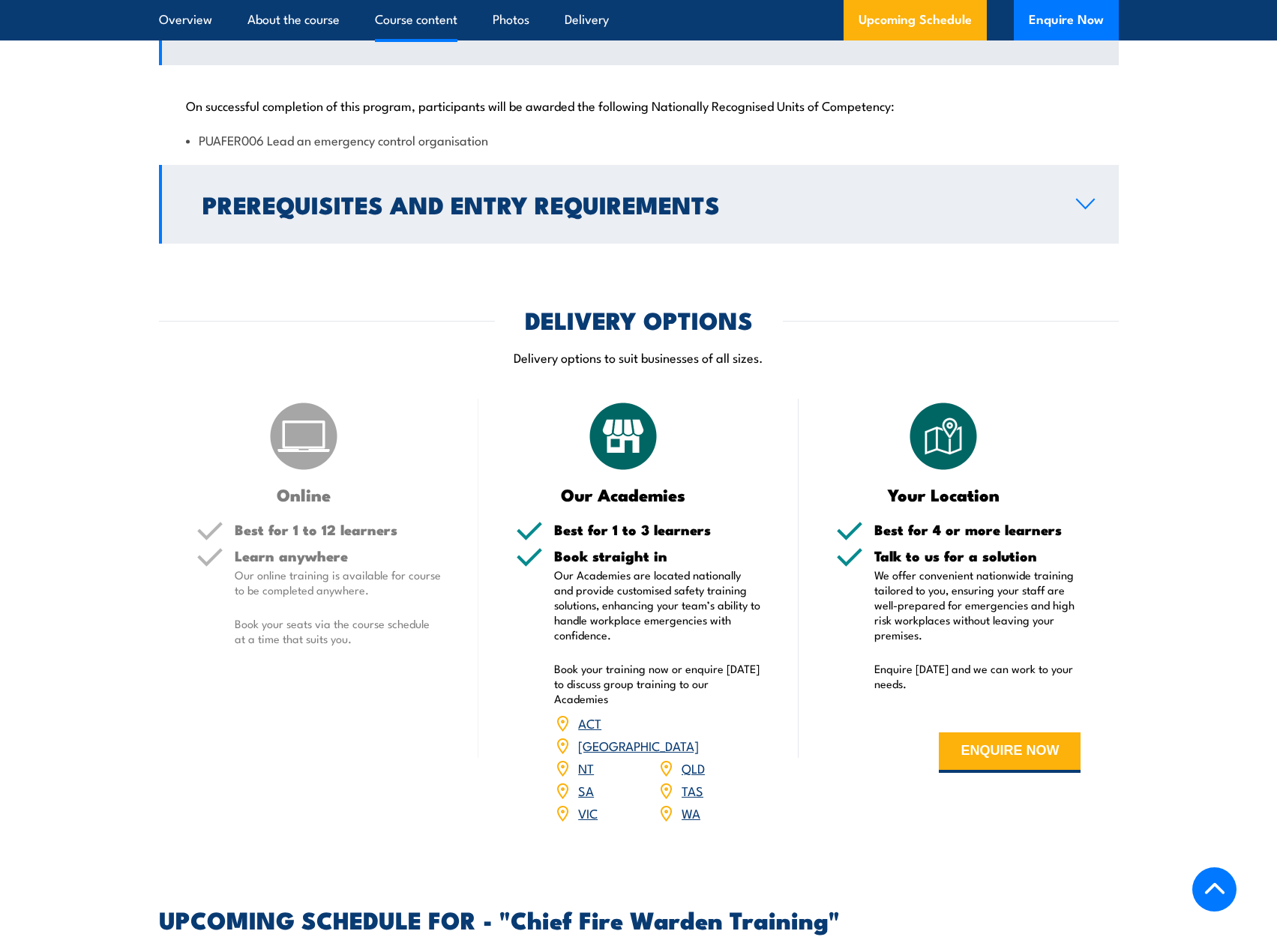
scroll to position [1260, 0]
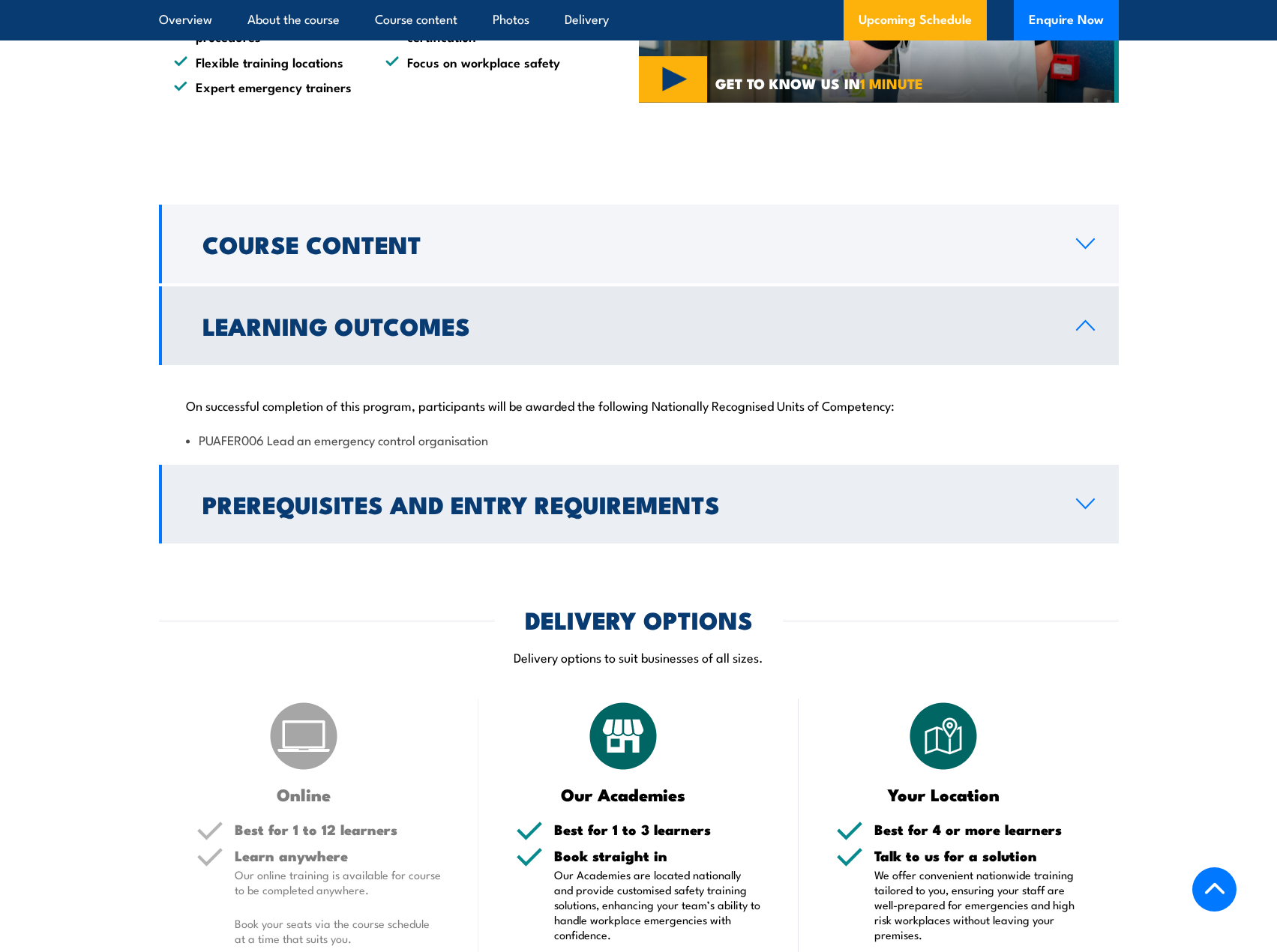
click at [454, 514] on h2 "Prerequisites and Entry Requirements" at bounding box center [628, 504] width 850 height 21
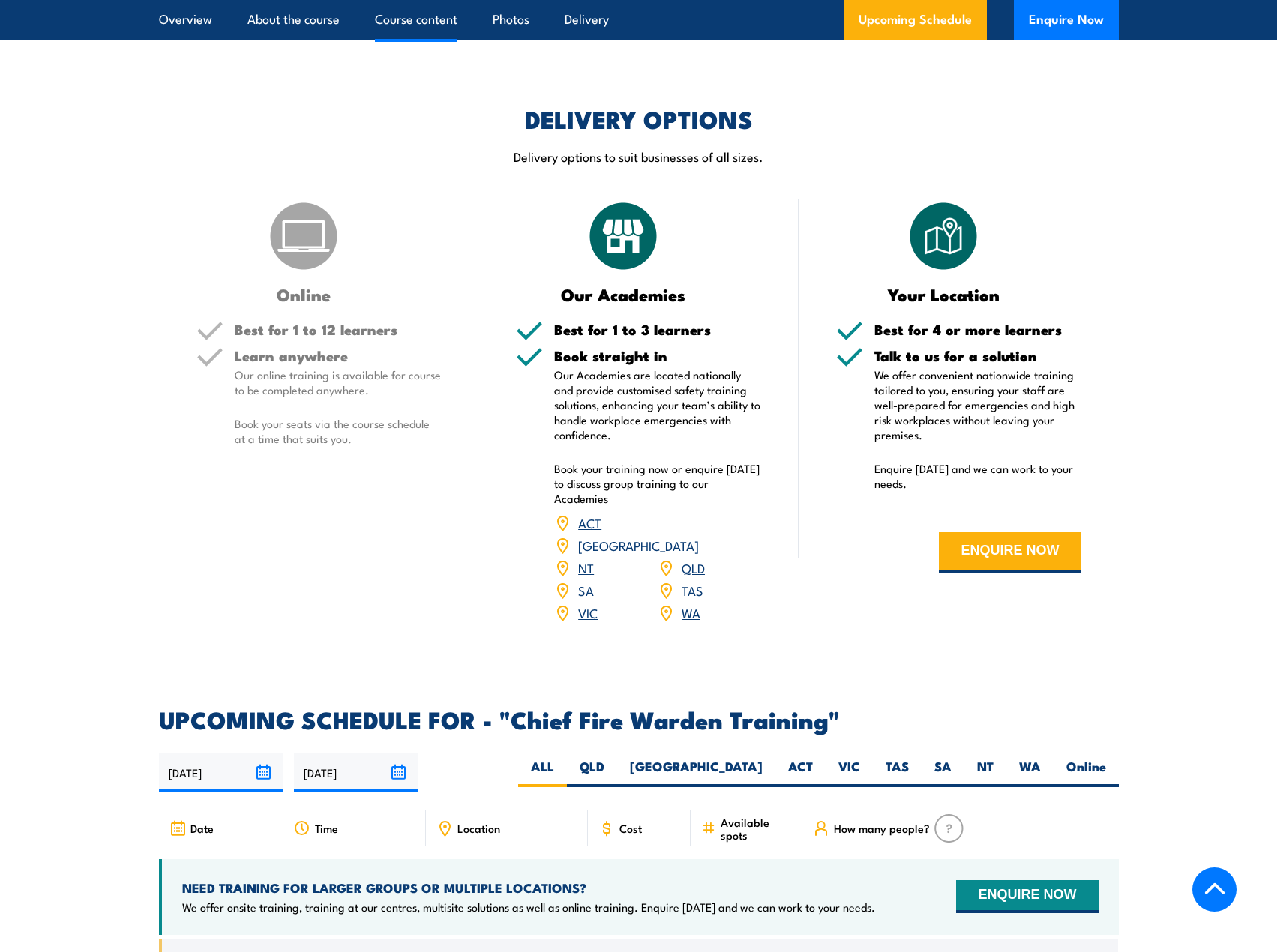
scroll to position [2324, 0]
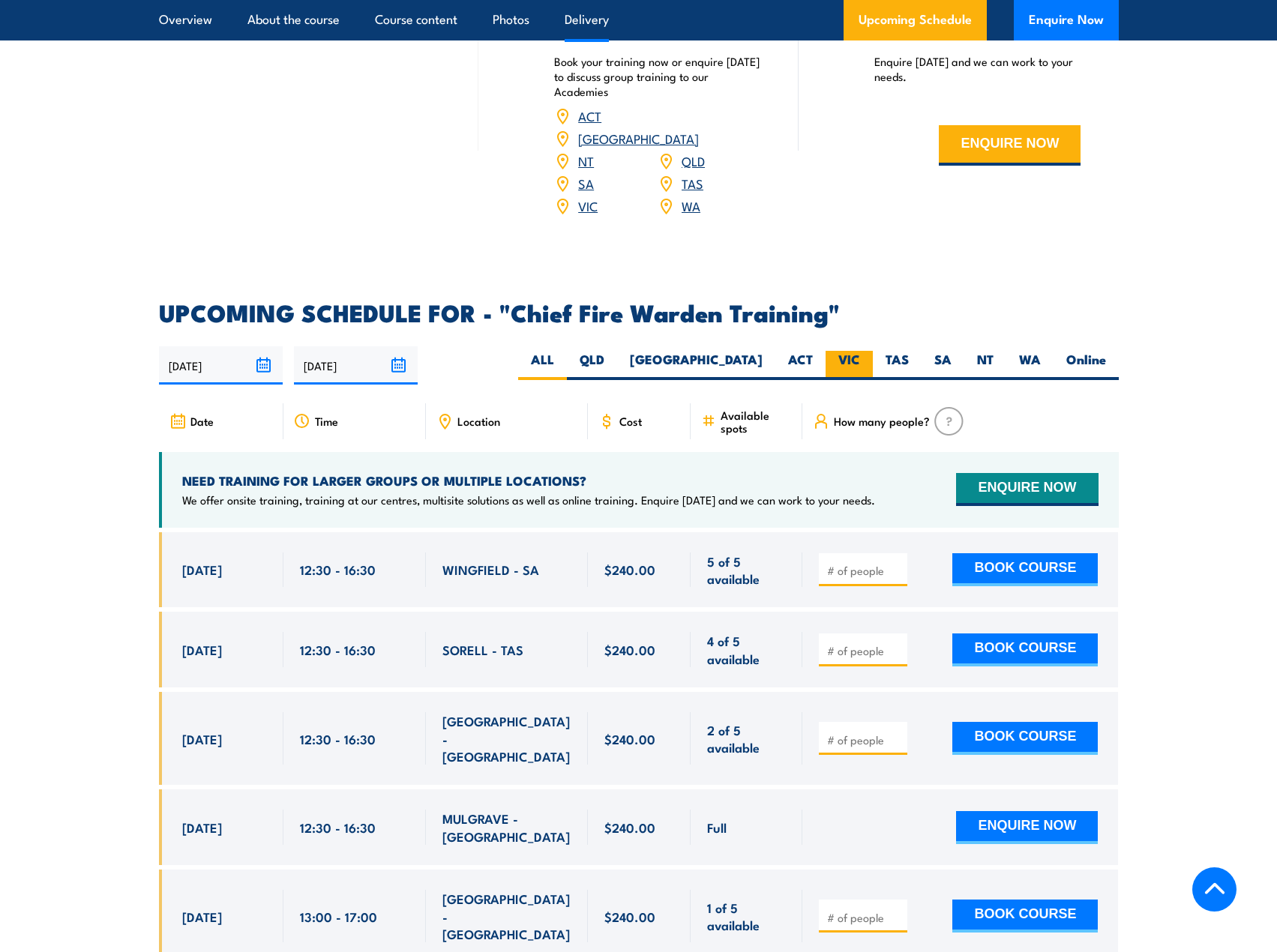
click at [844, 351] on label "VIC" at bounding box center [849, 365] width 47 height 29
click at [860, 351] on input "VIC" at bounding box center [864, 355] width 10 height 10
radio input "true"
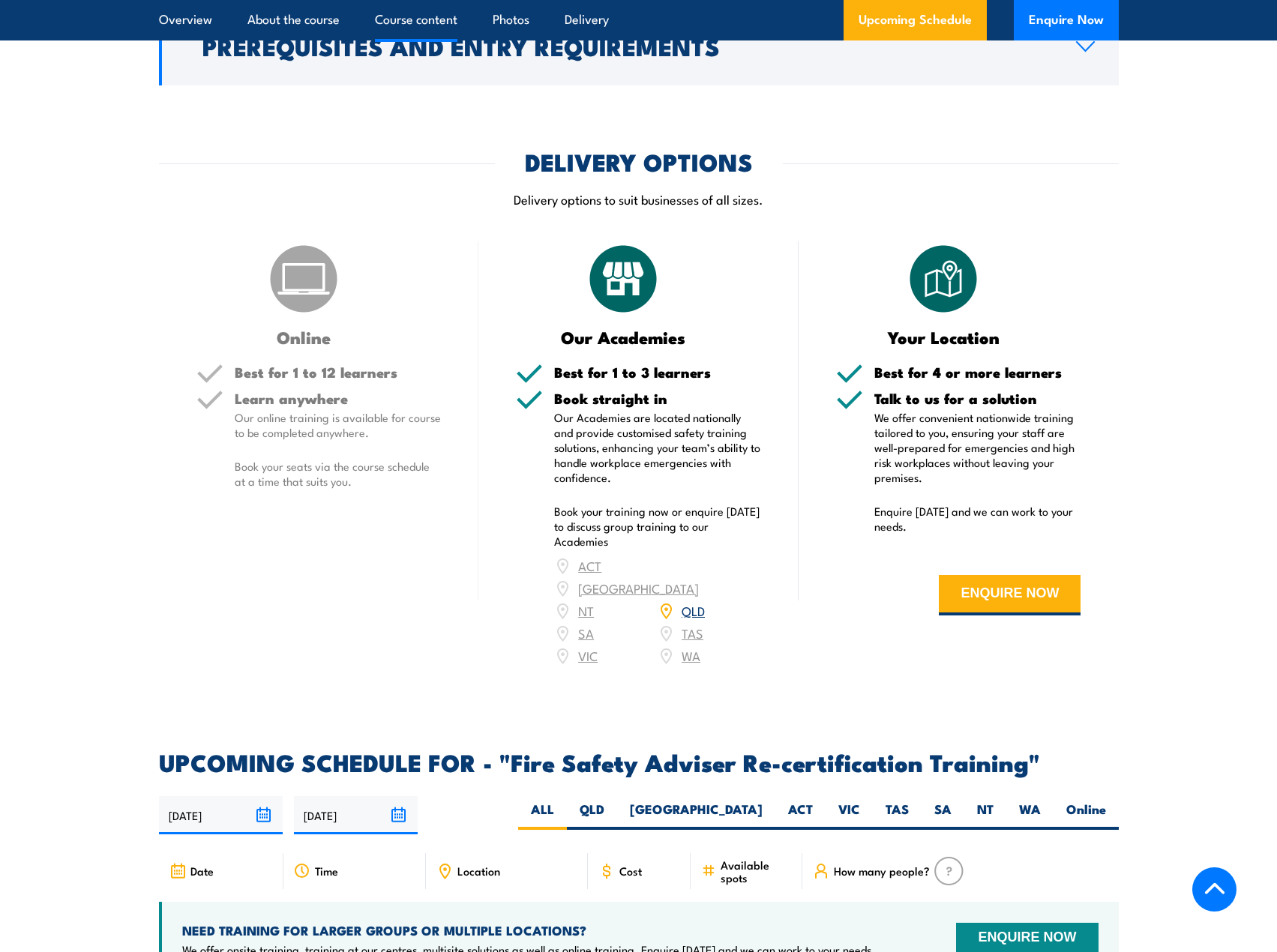
scroll to position [1574, 0]
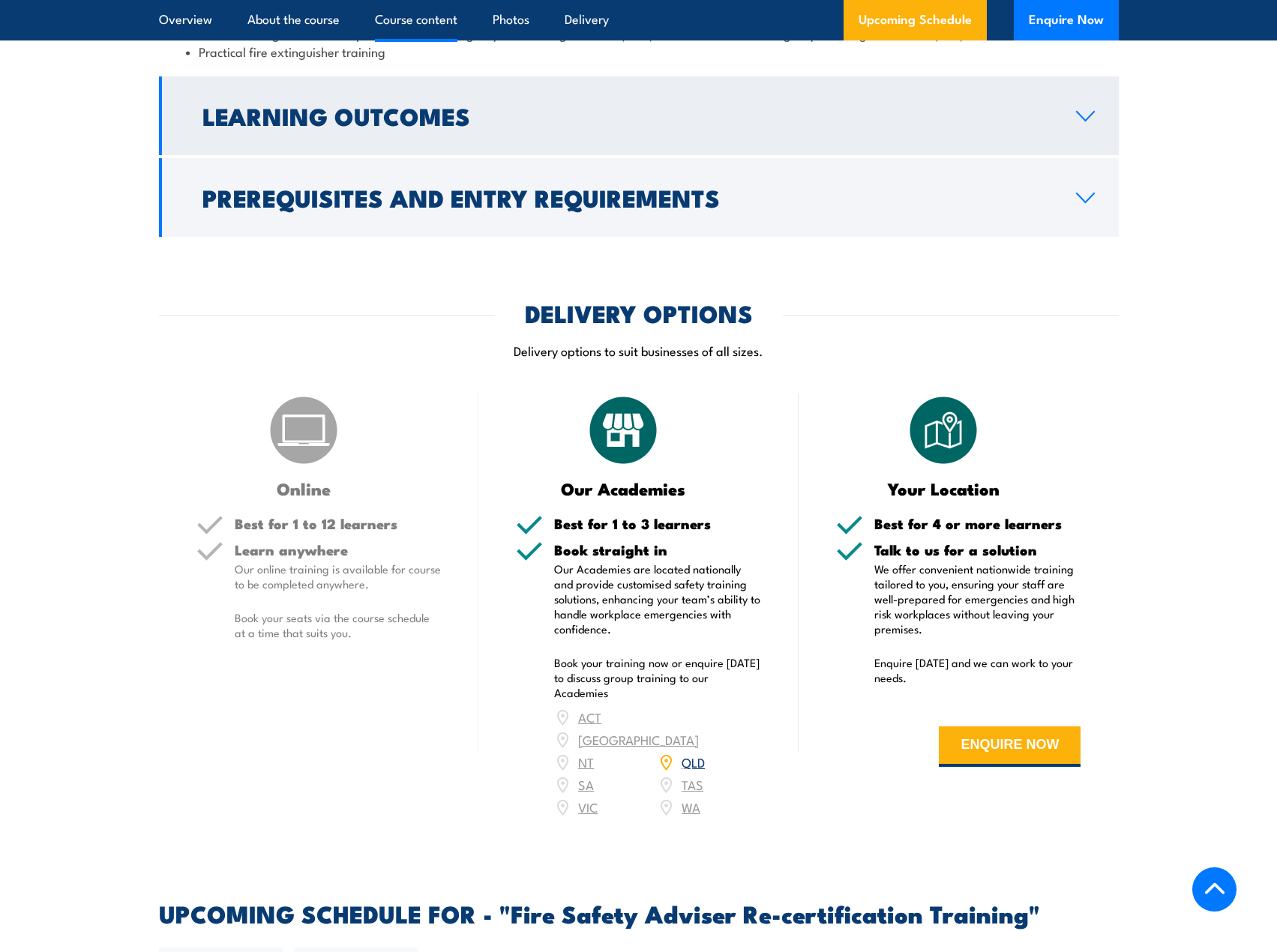
click at [531, 126] on h2 "Learning Outcomes" at bounding box center [628, 115] width 850 height 21
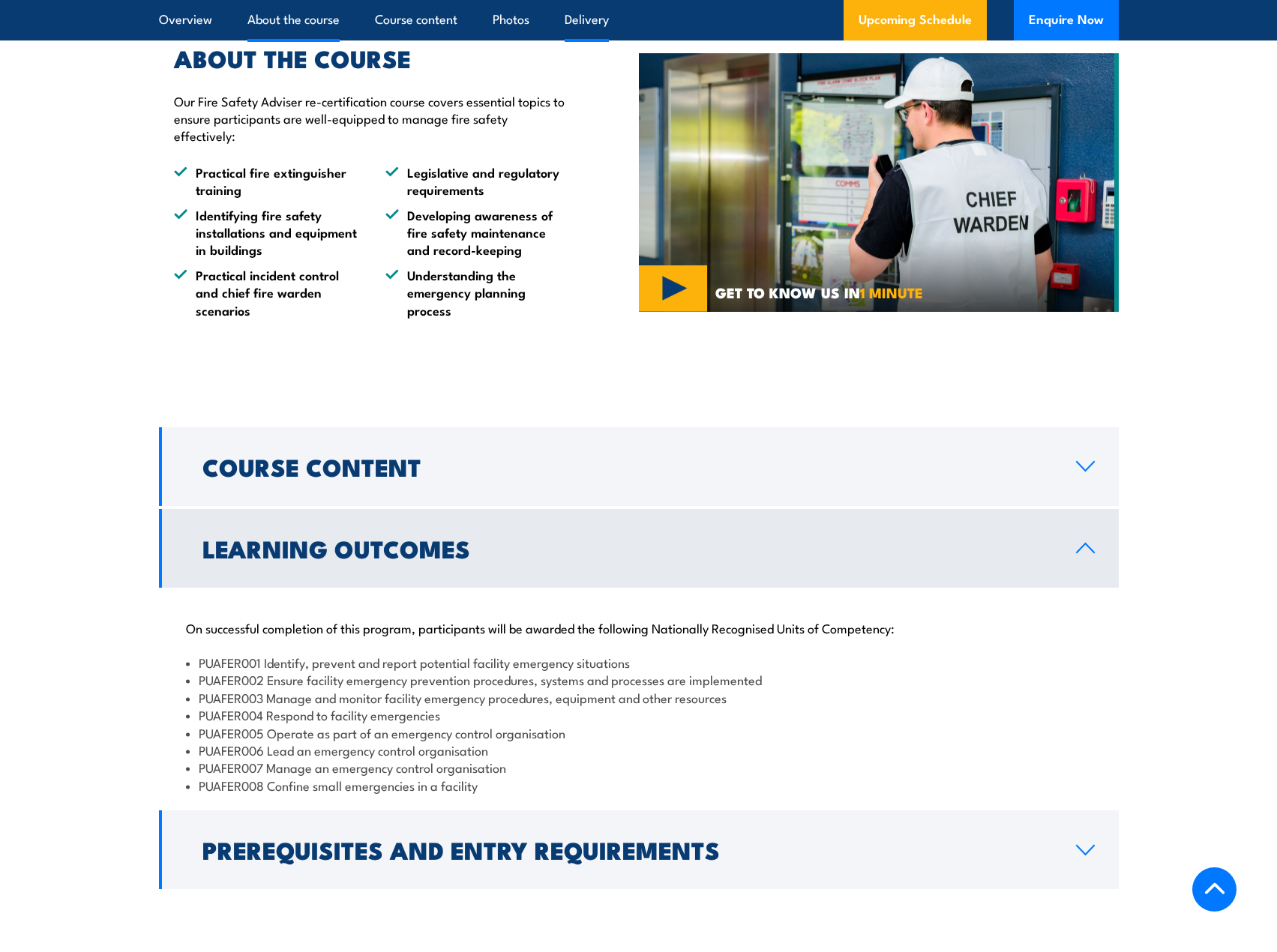
scroll to position [848, 0]
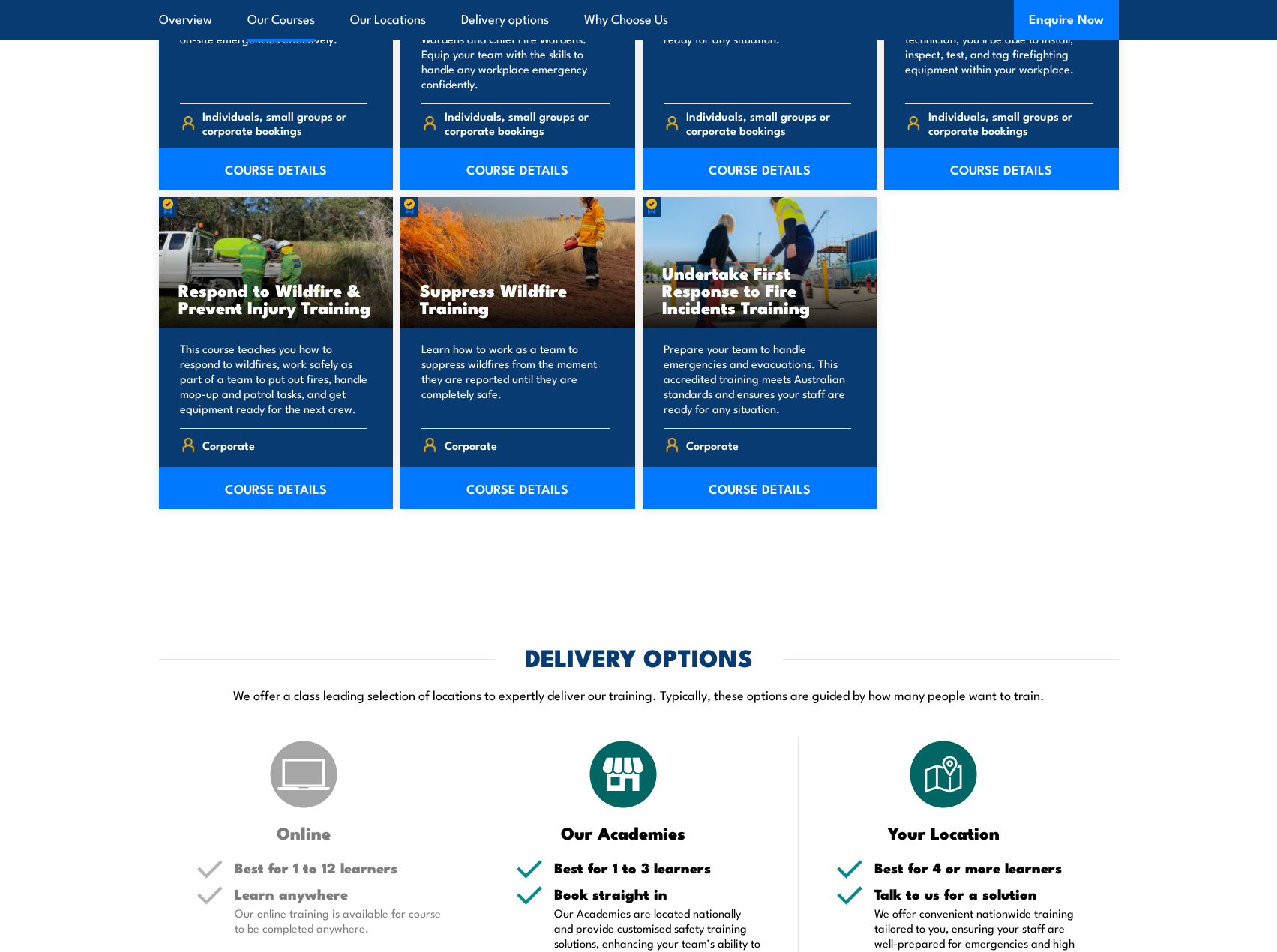
scroll to position [2550, 0]
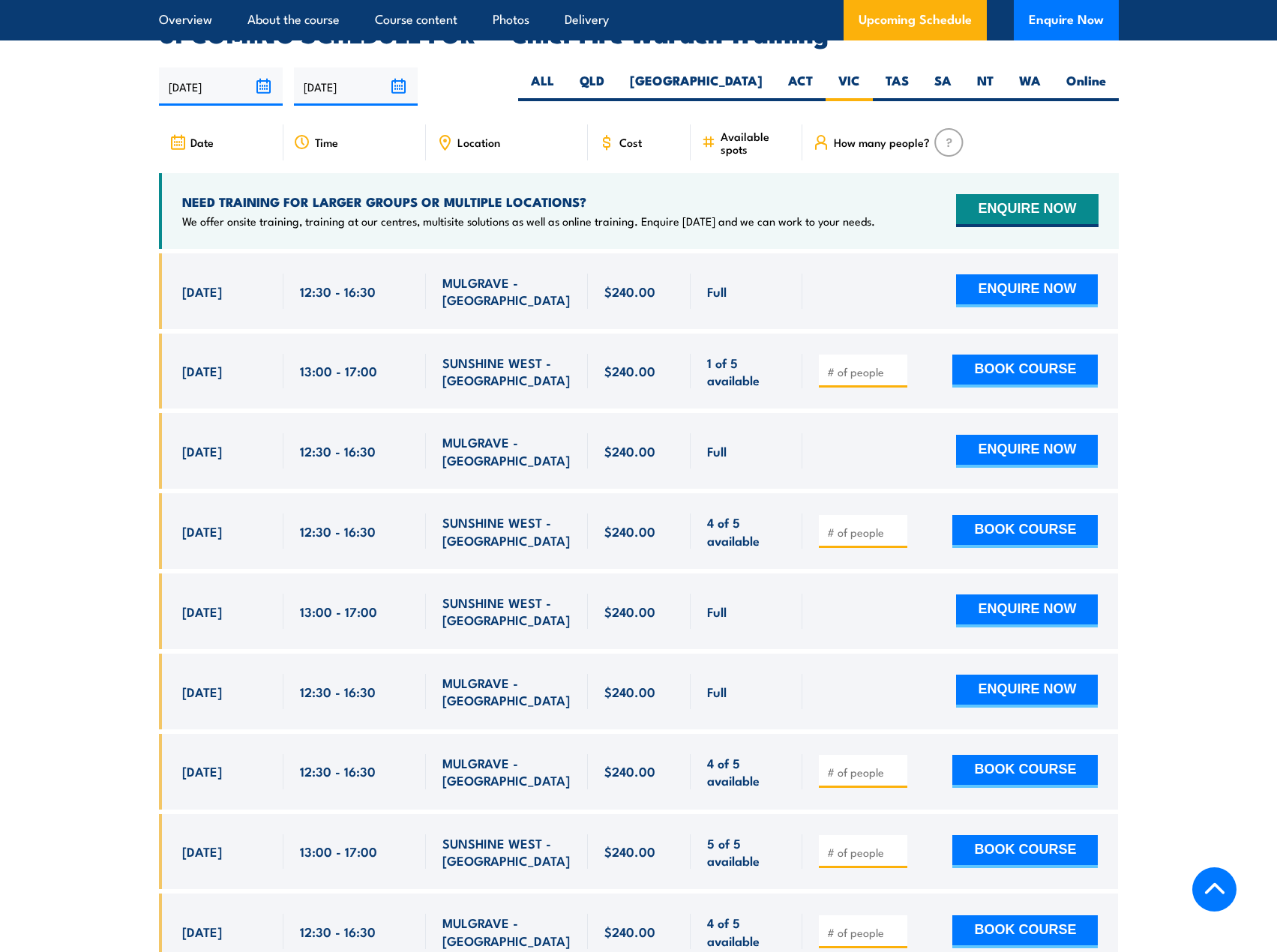
click at [472, 136] on span "Location" at bounding box center [478, 142] width 43 height 13
click at [441, 136] on icon at bounding box center [445, 142] width 10 height 13
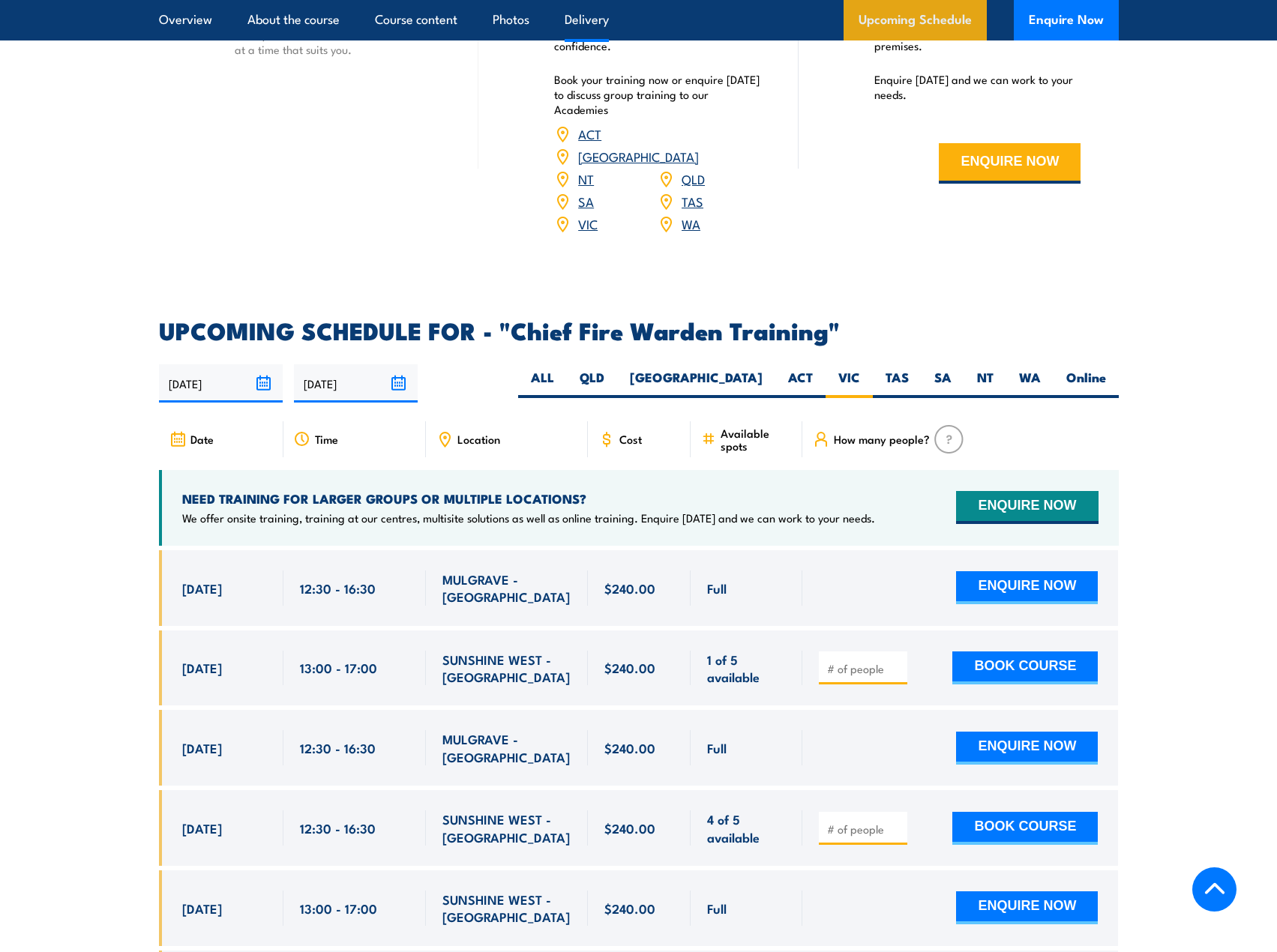
scroll to position [2375, 0]
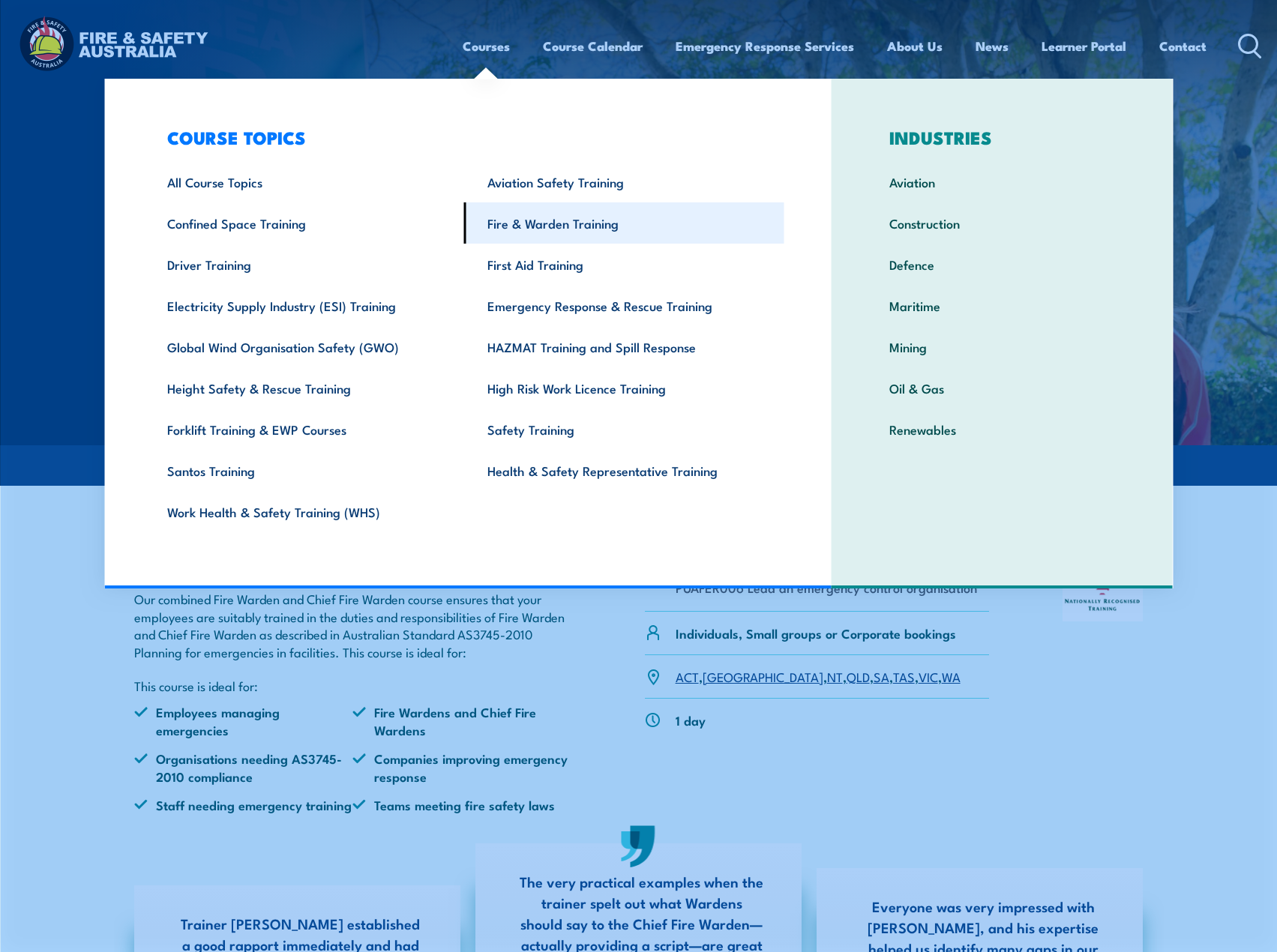
click at [566, 224] on link "Fire & Warden Training" at bounding box center [624, 223] width 320 height 41
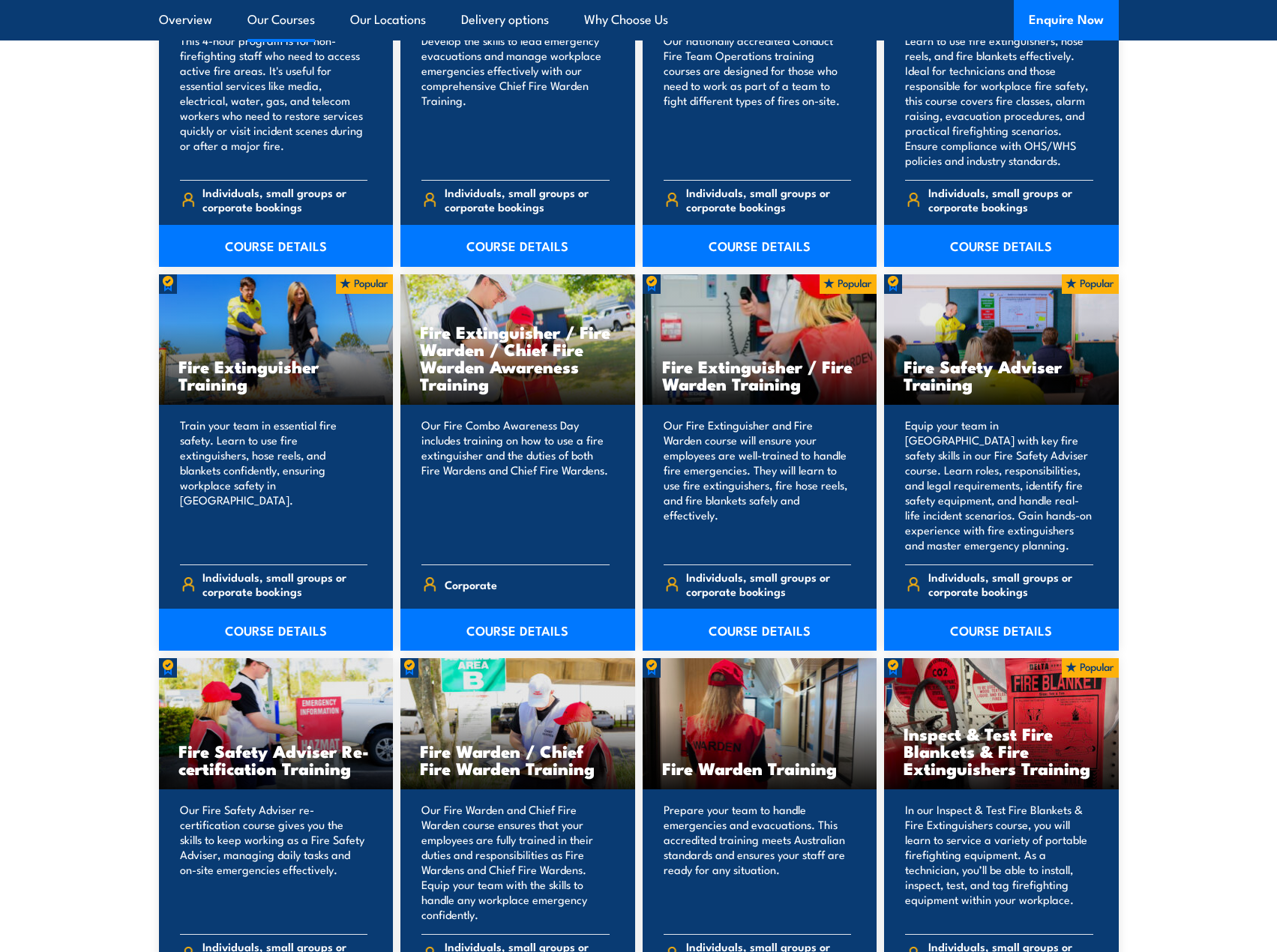
scroll to position [1425, 0]
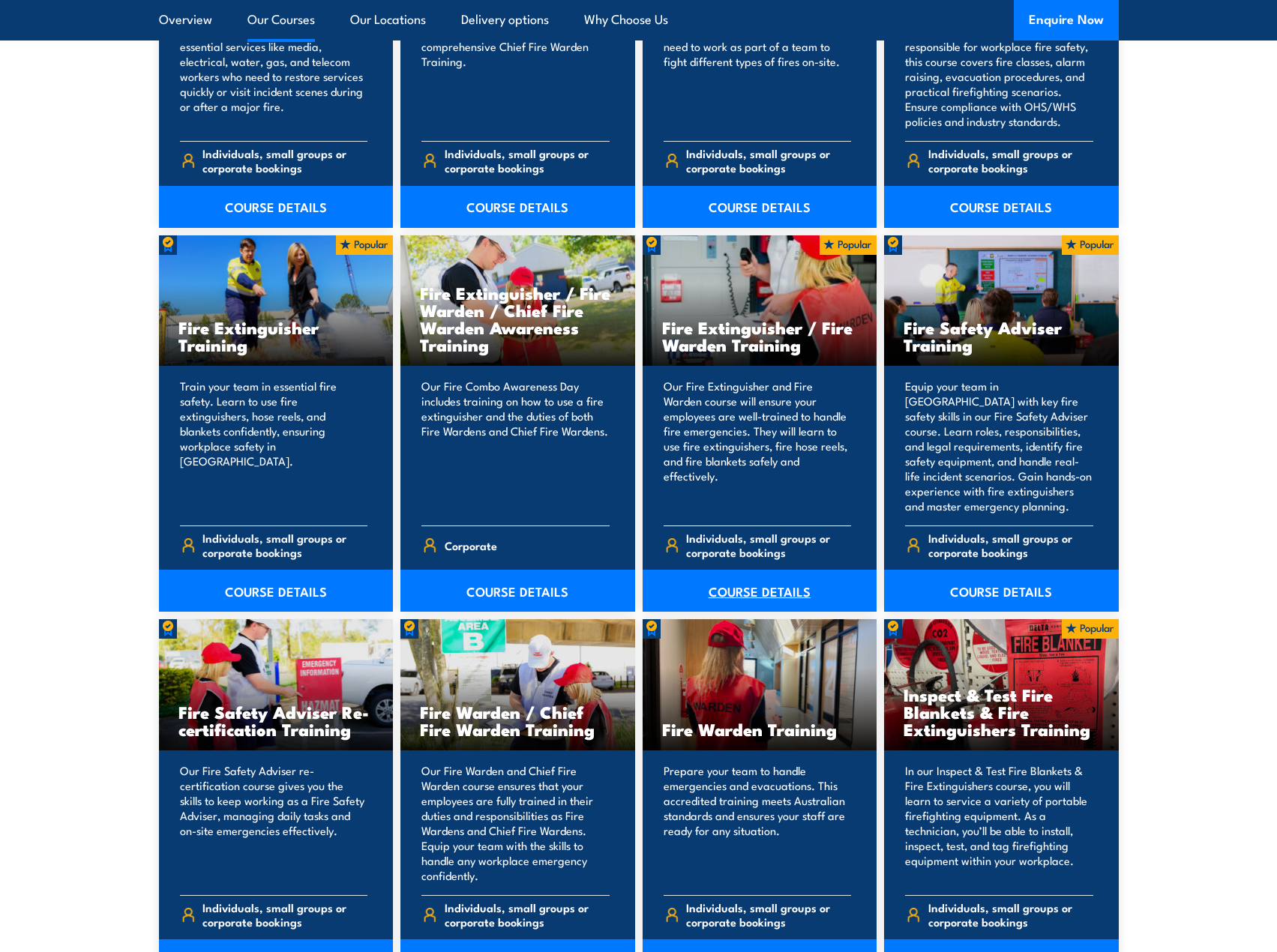
click at [723, 597] on link "COURSE DETAILS" at bounding box center [760, 591] width 235 height 42
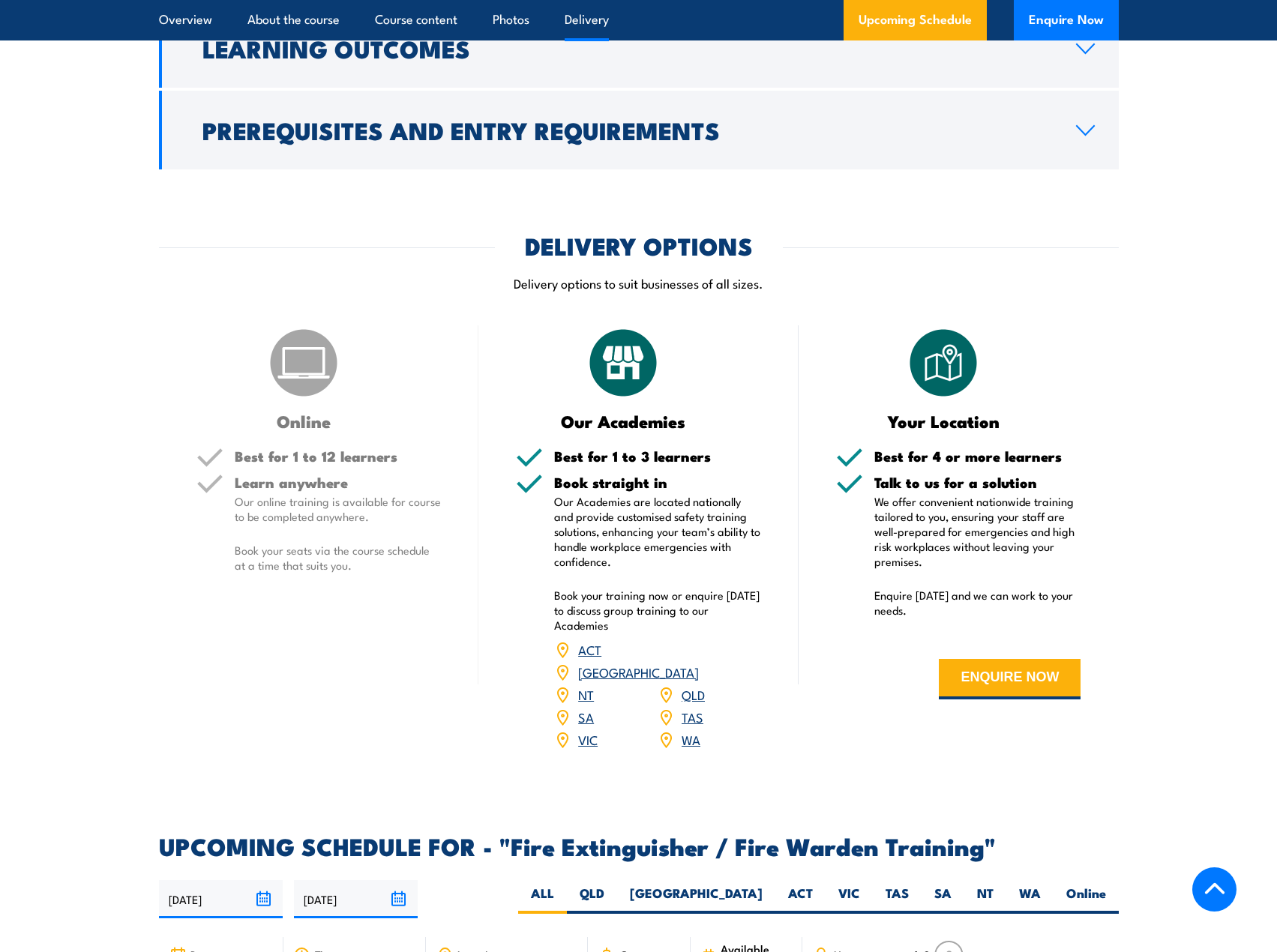
scroll to position [2175, 0]
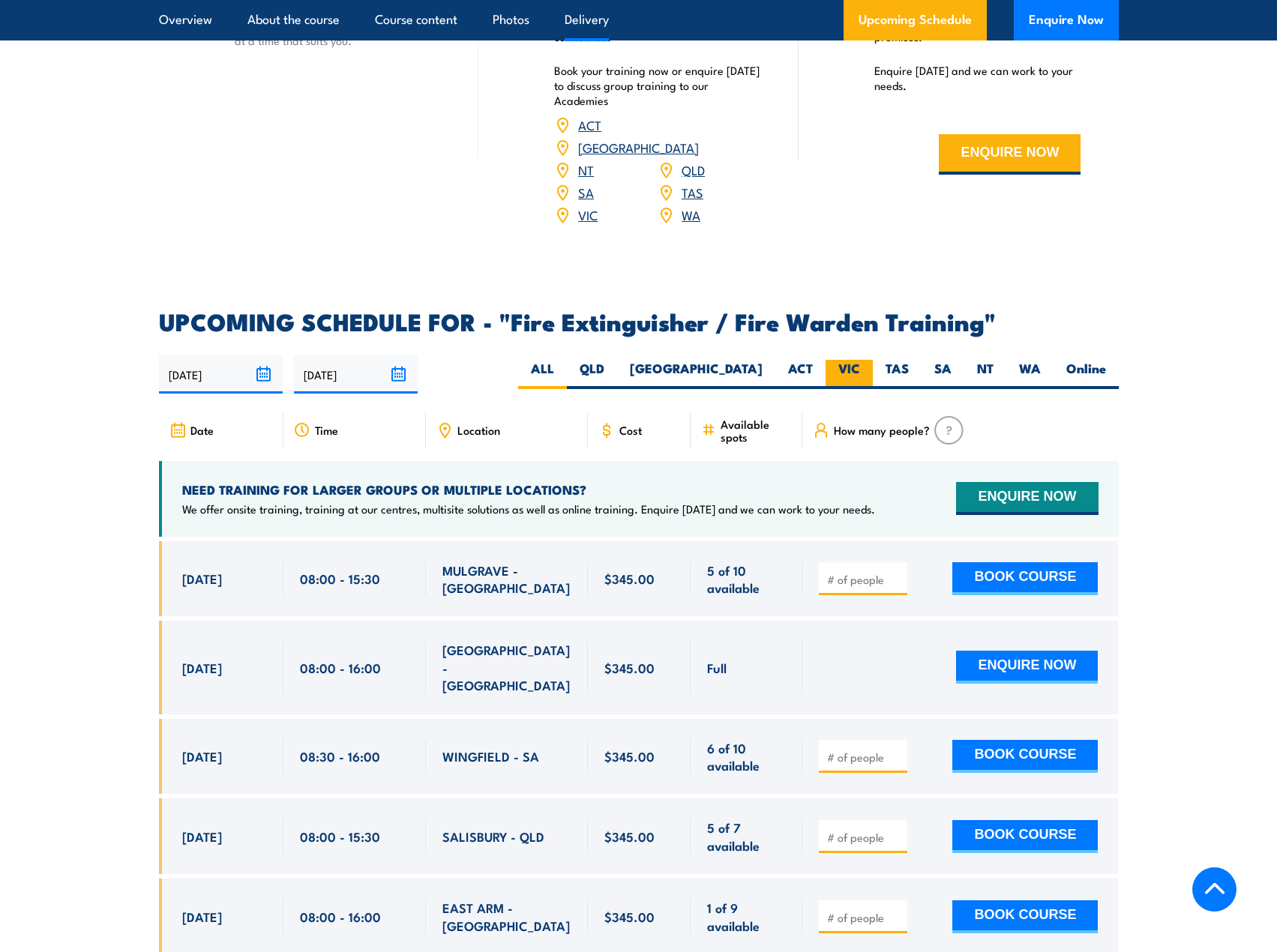
click at [856, 360] on label "VIC" at bounding box center [849, 374] width 47 height 29
click at [860, 360] on input "VIC" at bounding box center [864, 365] width 10 height 10
radio input "true"
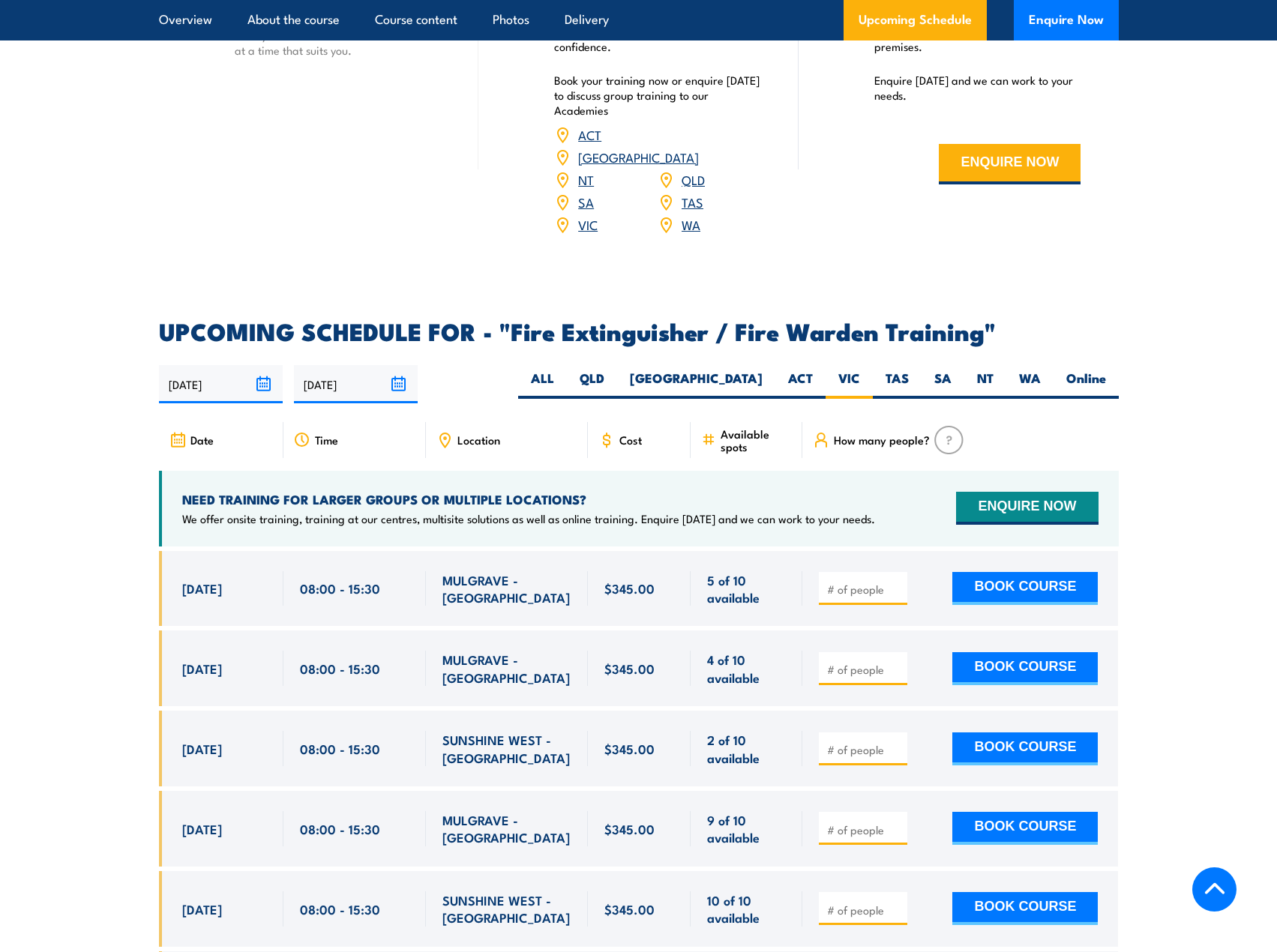
scroll to position [2387, 0]
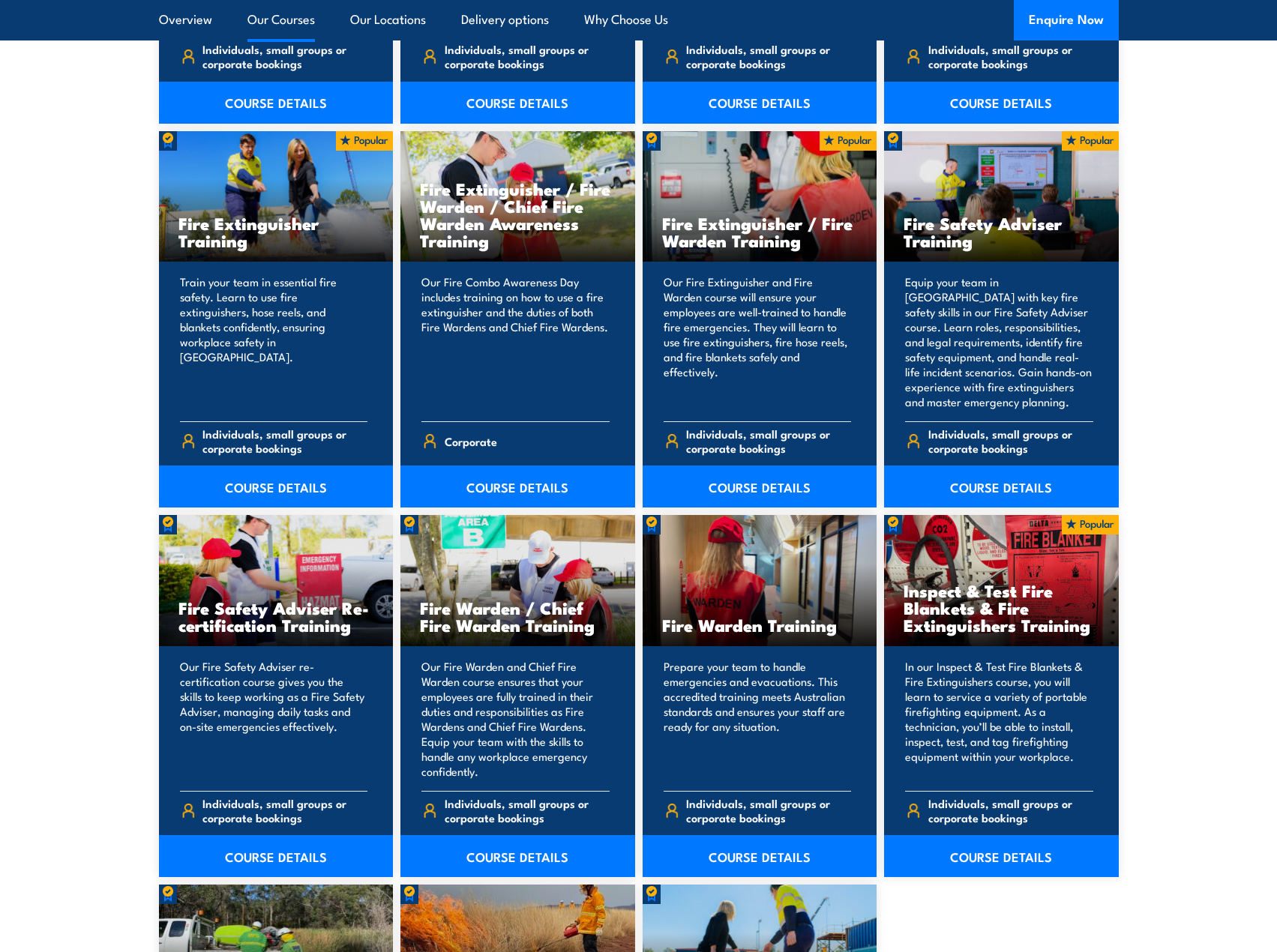
scroll to position [1350, 0]
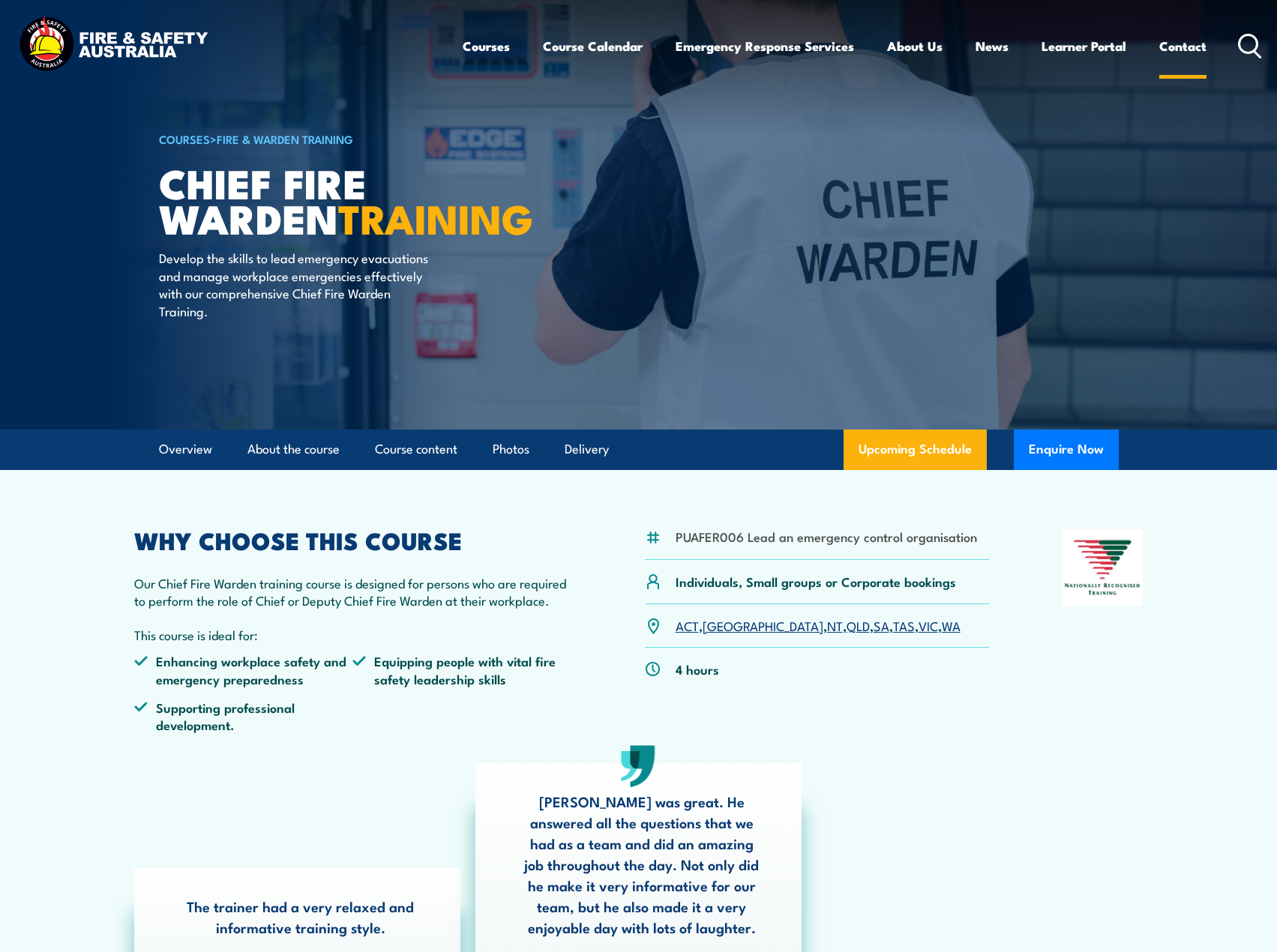
click at [1194, 52] on link "Contact" at bounding box center [1183, 45] width 47 height 39
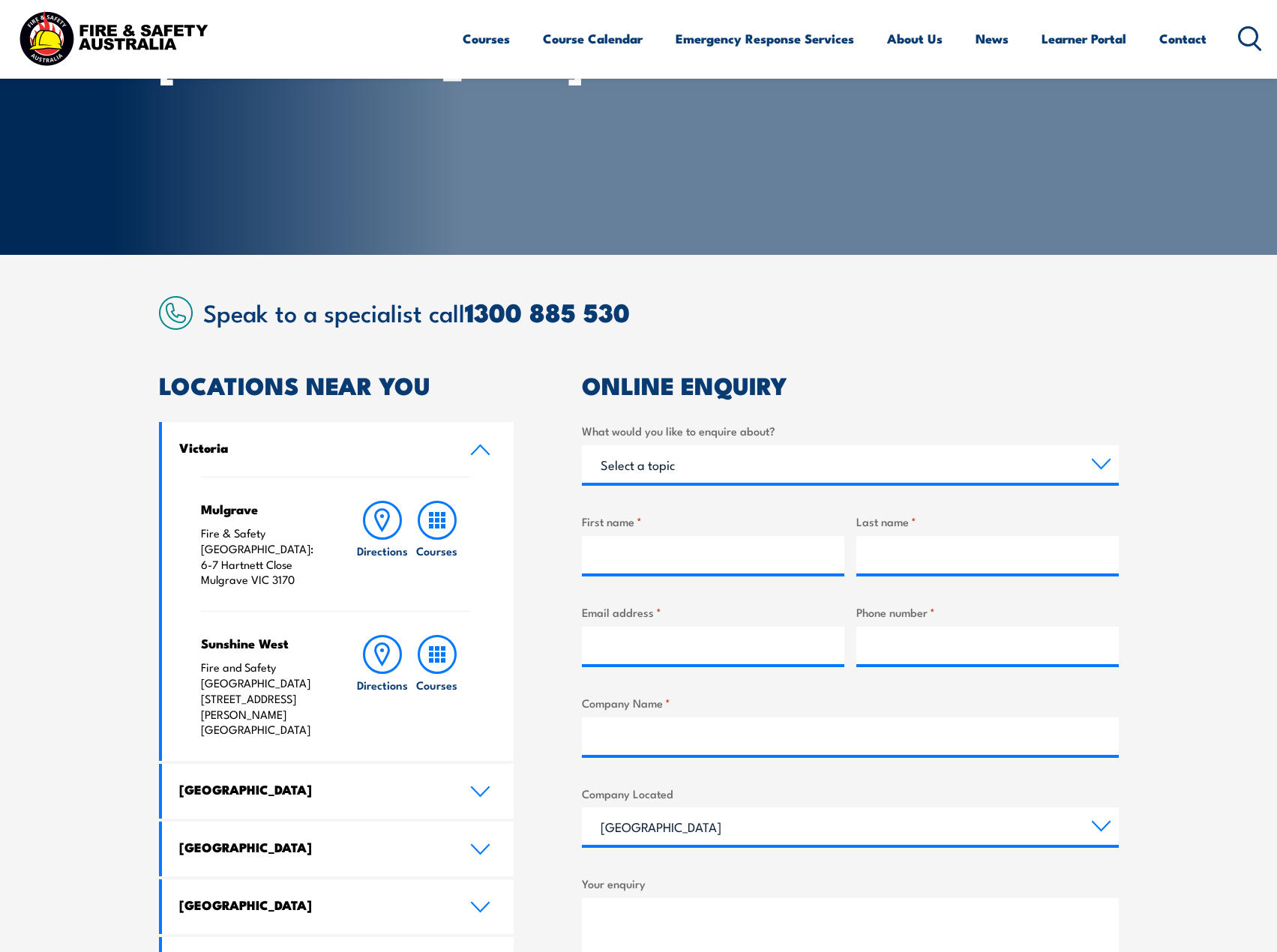
scroll to position [300, 0]
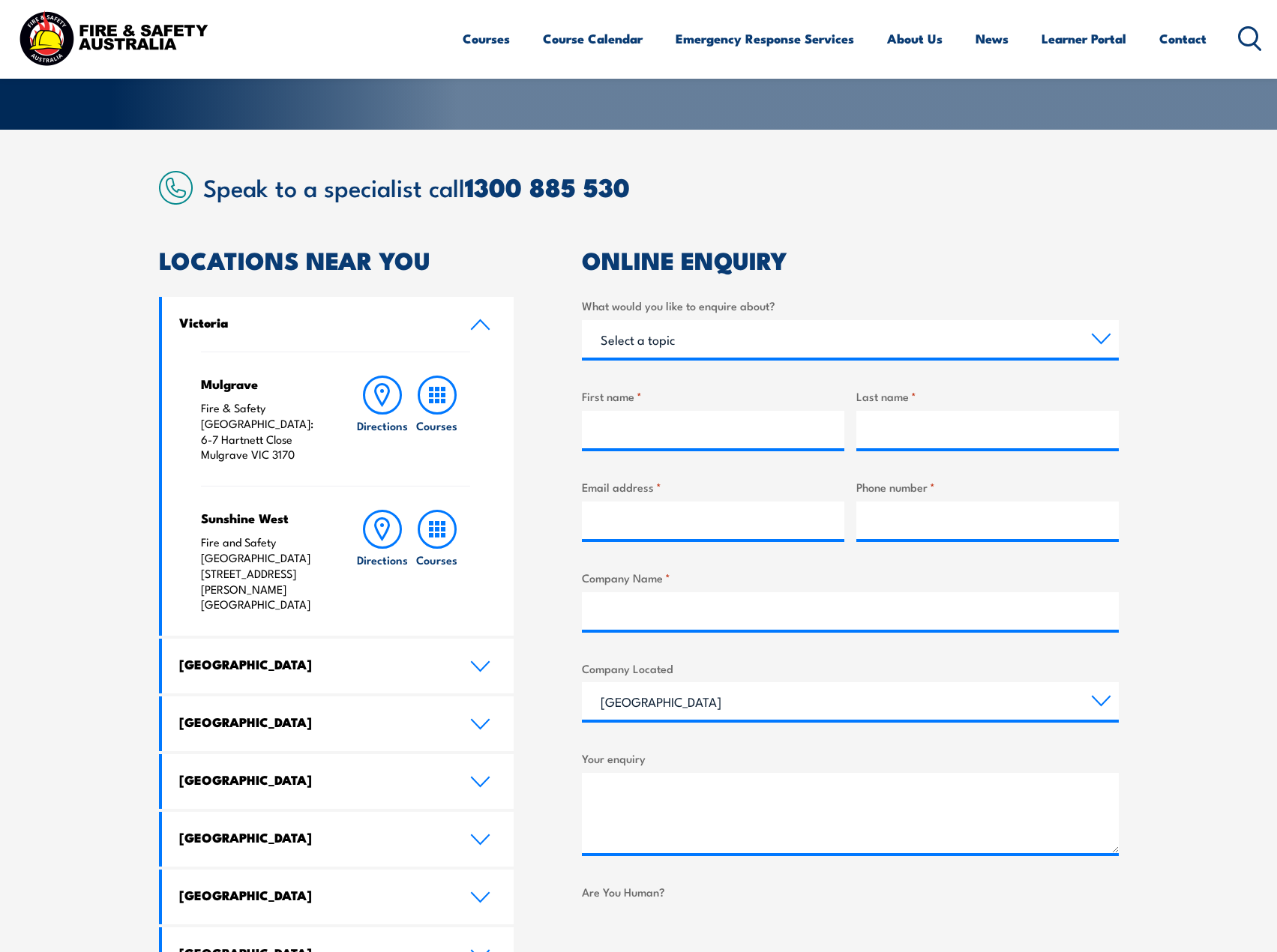
click at [288, 441] on p "Fire & Safety [GEOGRAPHIC_DATA]: [STREET_ADDRESS][PERSON_NAME]" at bounding box center [263, 431] width 125 height 62
drag, startPoint x: 297, startPoint y: 438, endPoint x: 198, endPoint y: 404, distance: 104.7
click at [196, 404] on div "Mulgrave Fire & Safety [GEOGRAPHIC_DATA]: [STREET_ADDRESS][PERSON_NAME] Directi…" at bounding box center [337, 493] width 352 height 284
copy p "Fire & Safety [GEOGRAPHIC_DATA]: [STREET_ADDRESS][PERSON_NAME]"
